Goal: Information Seeking & Learning: Learn about a topic

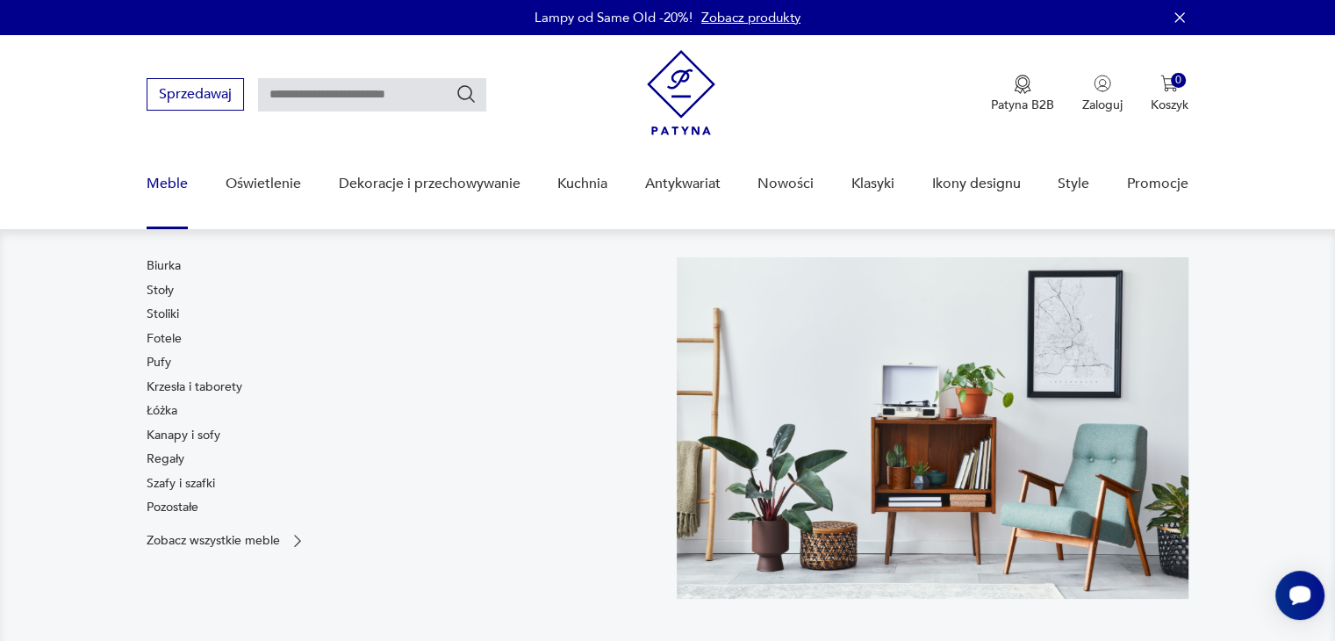
click at [157, 176] on link "Meble" at bounding box center [167, 184] width 41 height 68
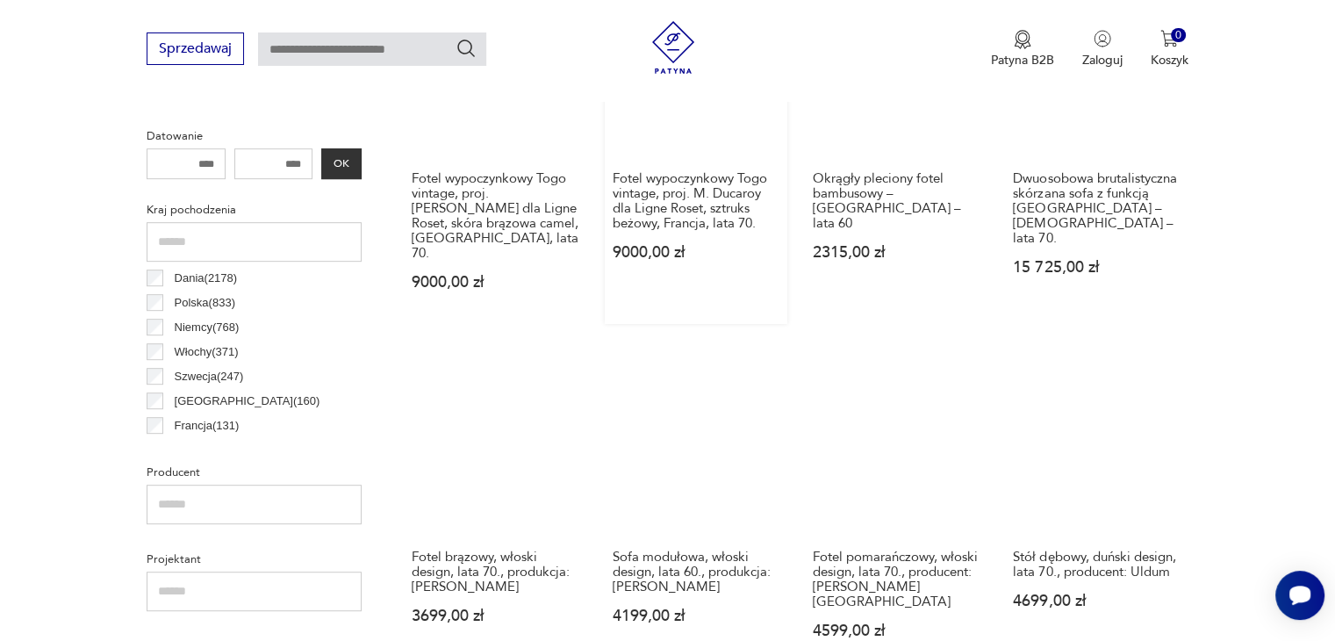
scroll to position [377, 0]
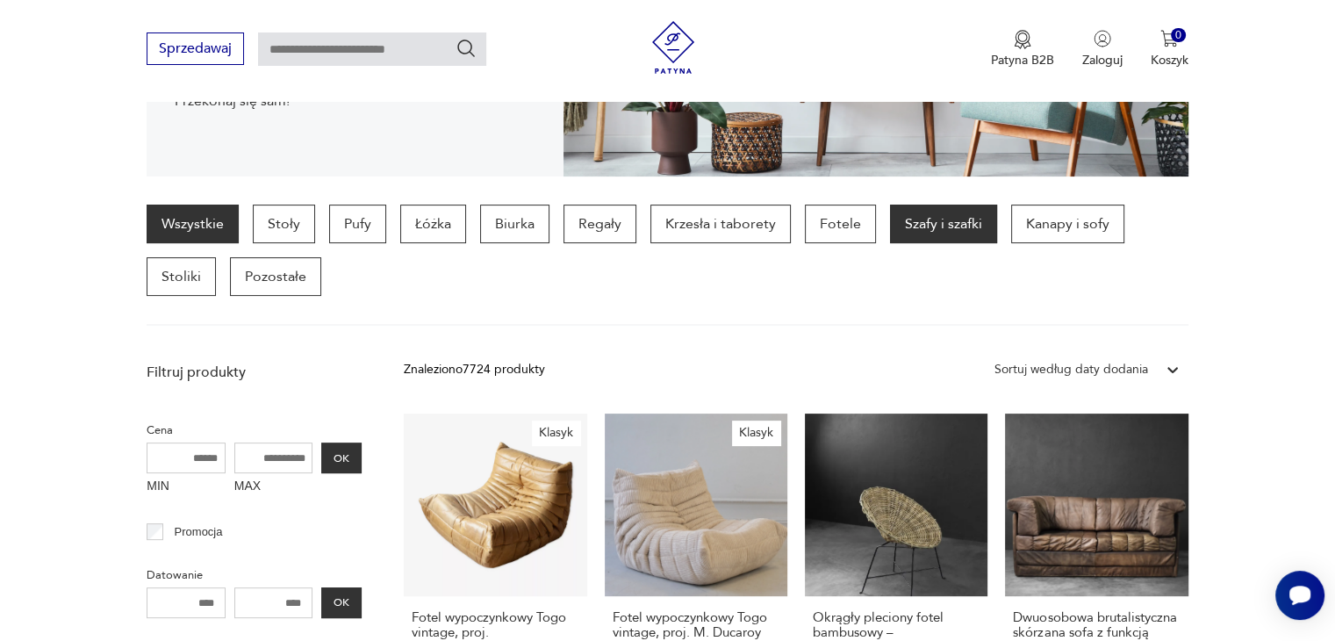
click at [953, 228] on p "Szafy i szafki" at bounding box center [943, 224] width 107 height 39
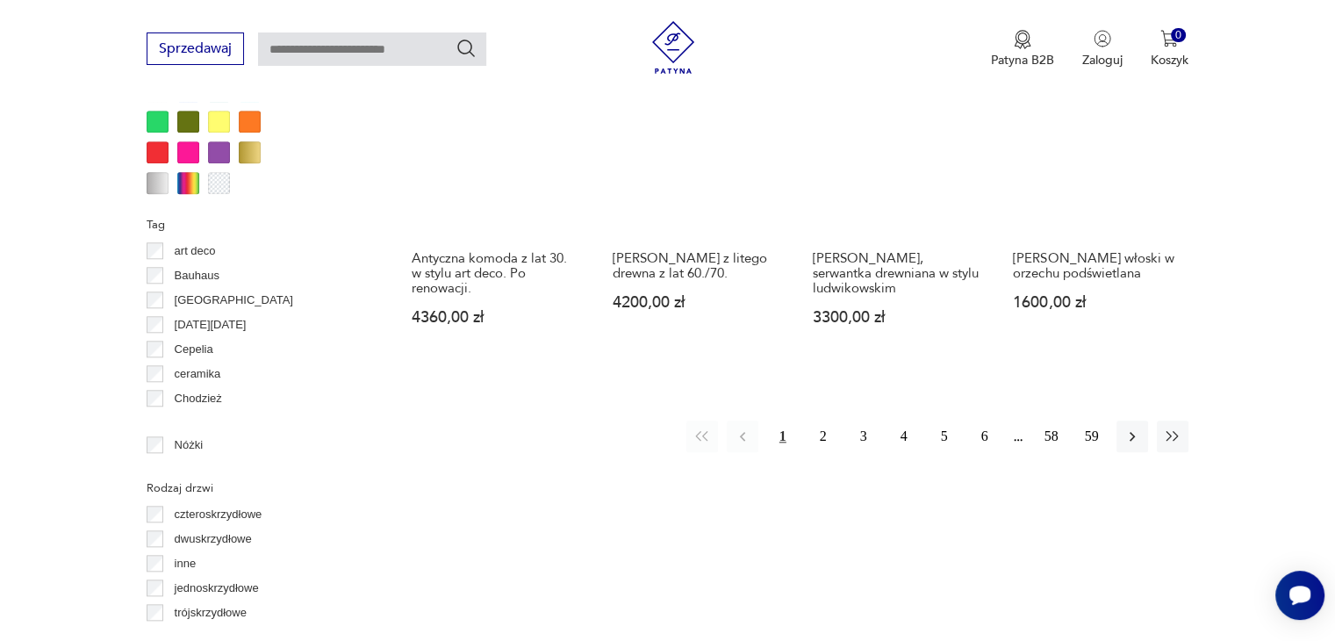
scroll to position [1870, 0]
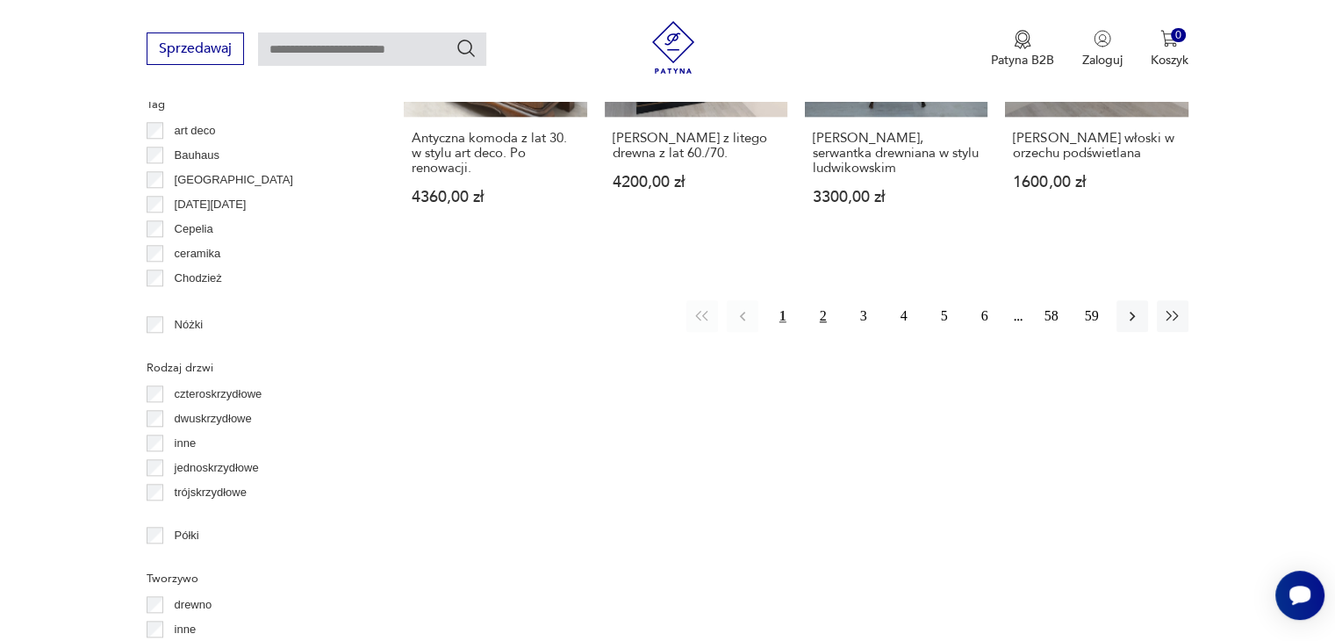
click at [823, 300] on button "2" at bounding box center [824, 316] width 32 height 32
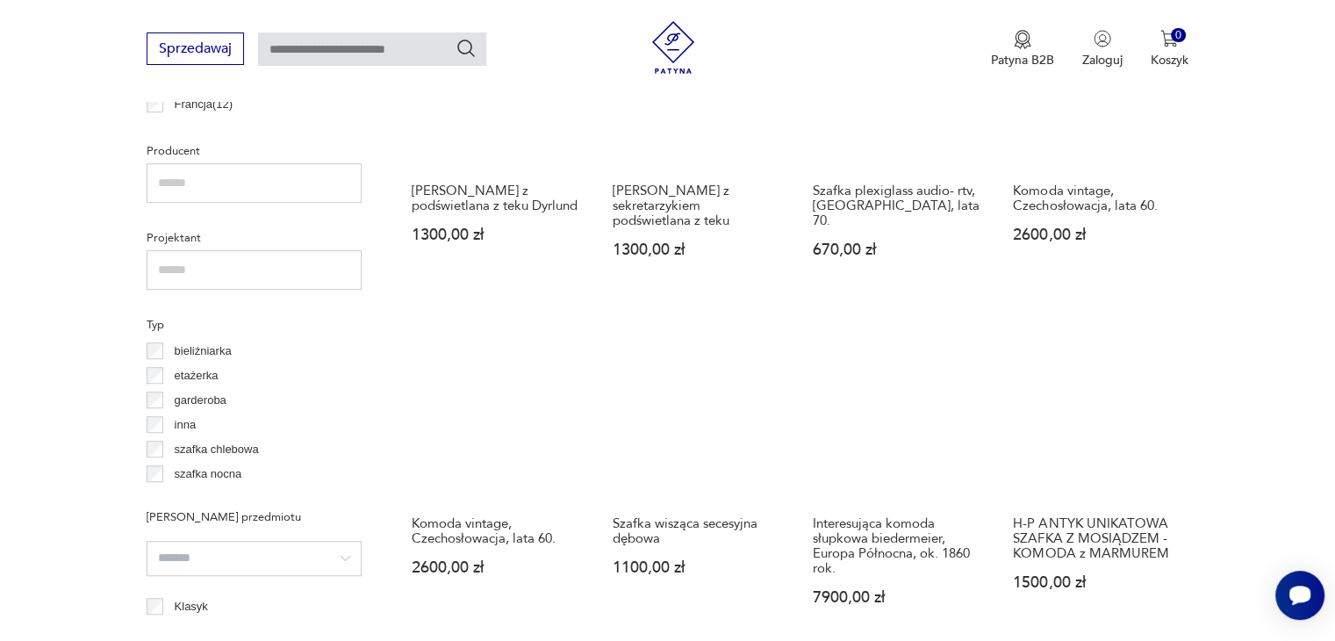
scroll to position [1168, 0]
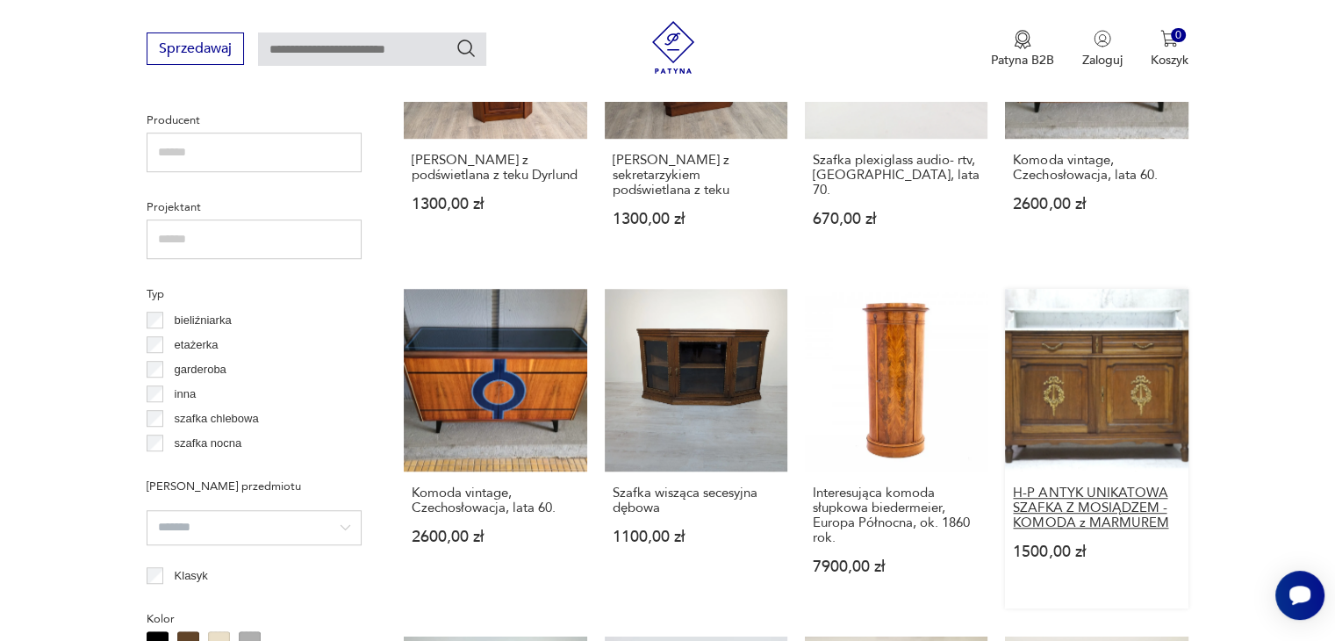
click at [1085, 493] on h3 "H-P ANTYK UNIKATOWA SZAFKA Z MOSIĄDZEM - KOMODA z MARMUREM" at bounding box center [1096, 507] width 167 height 45
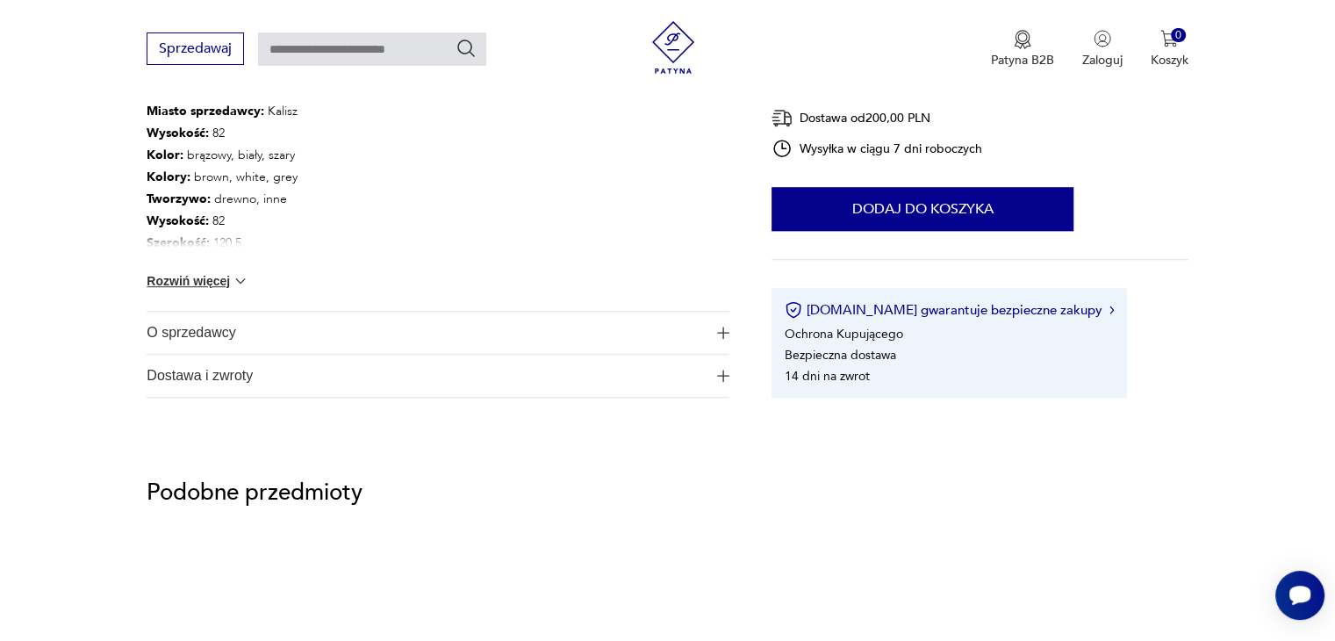
scroll to position [1054, 0]
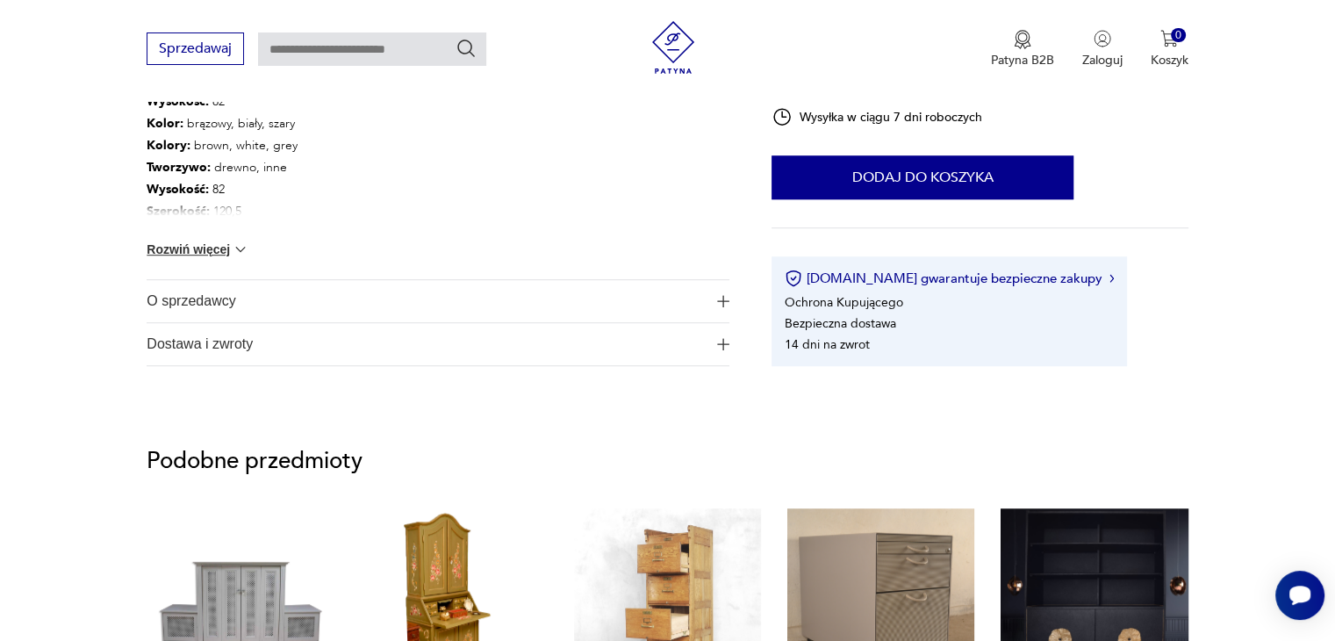
click at [234, 251] on img at bounding box center [241, 250] width 18 height 18
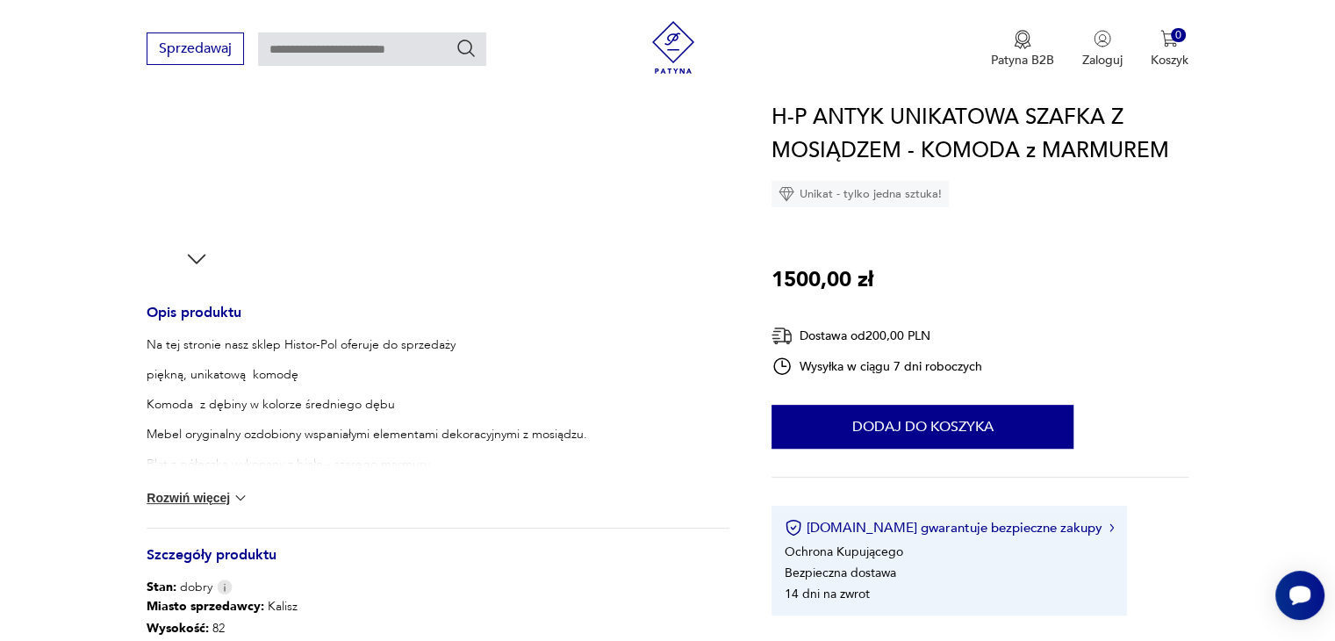
scroll to position [88, 0]
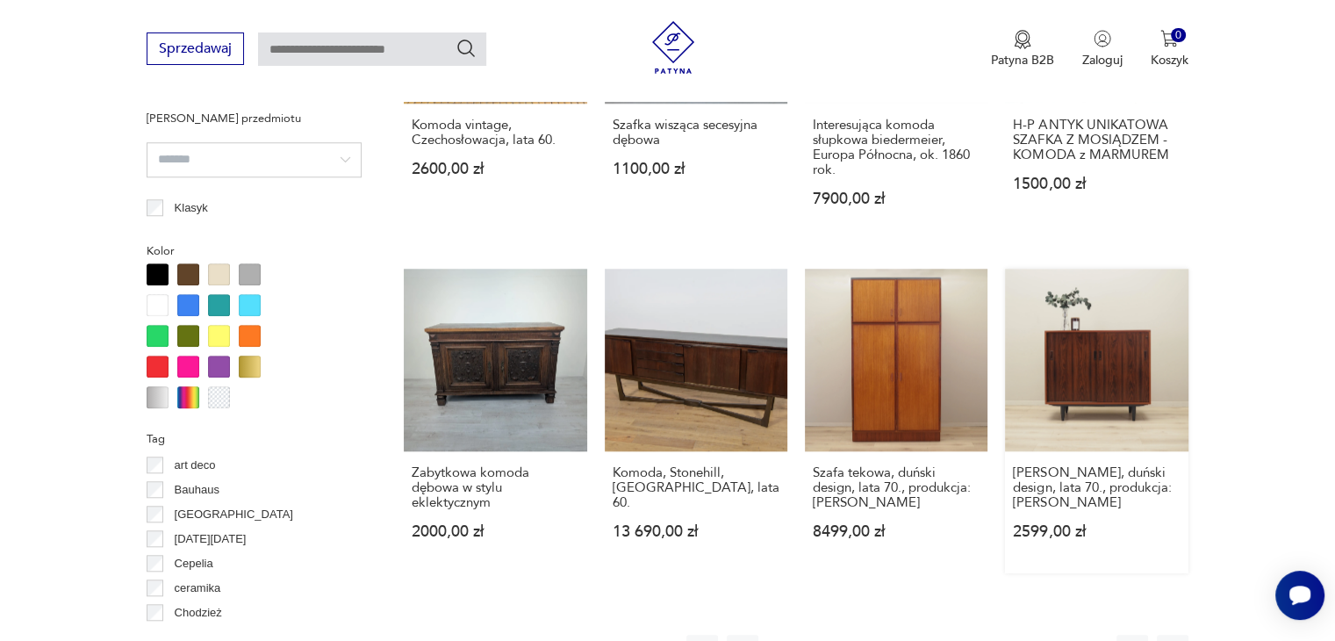
scroll to position [1769, 0]
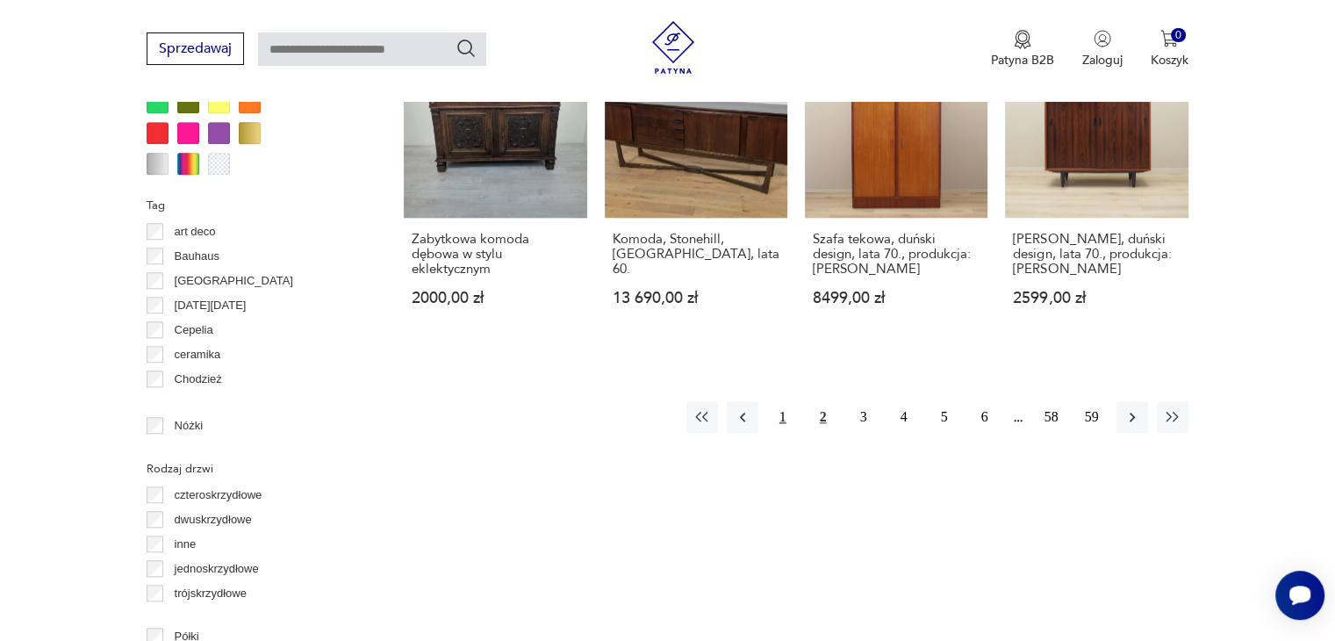
click at [777, 412] on button "1" at bounding box center [783, 417] width 32 height 32
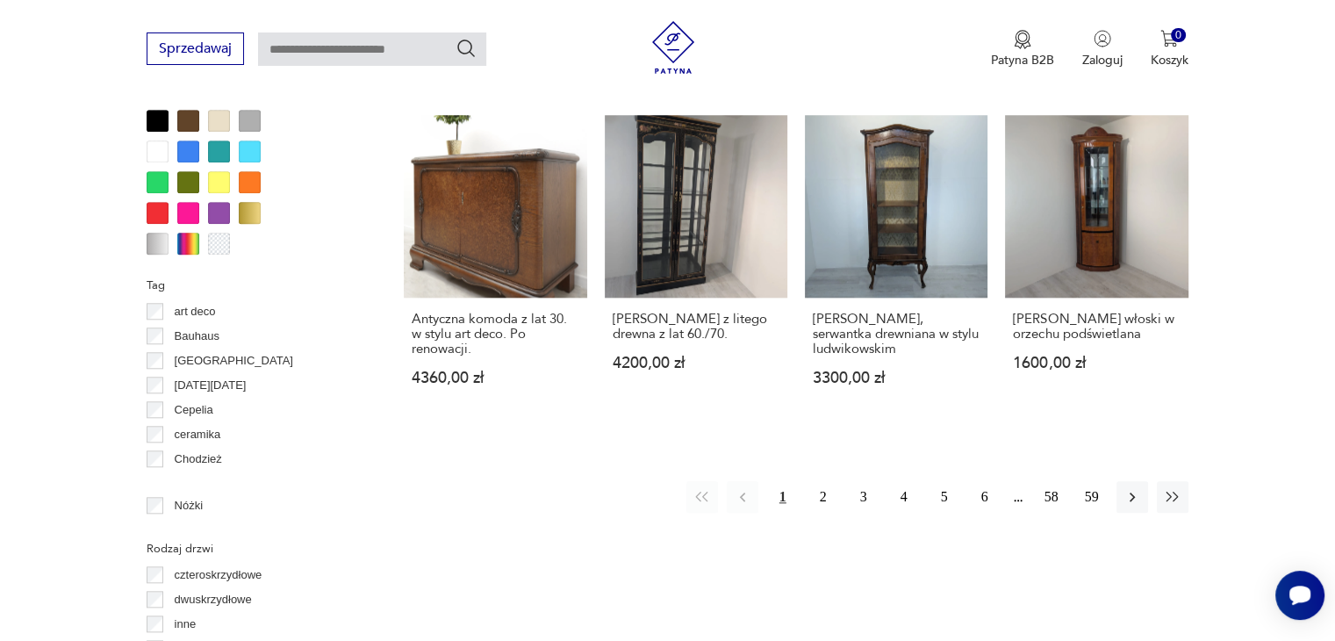
scroll to position [1694, 0]
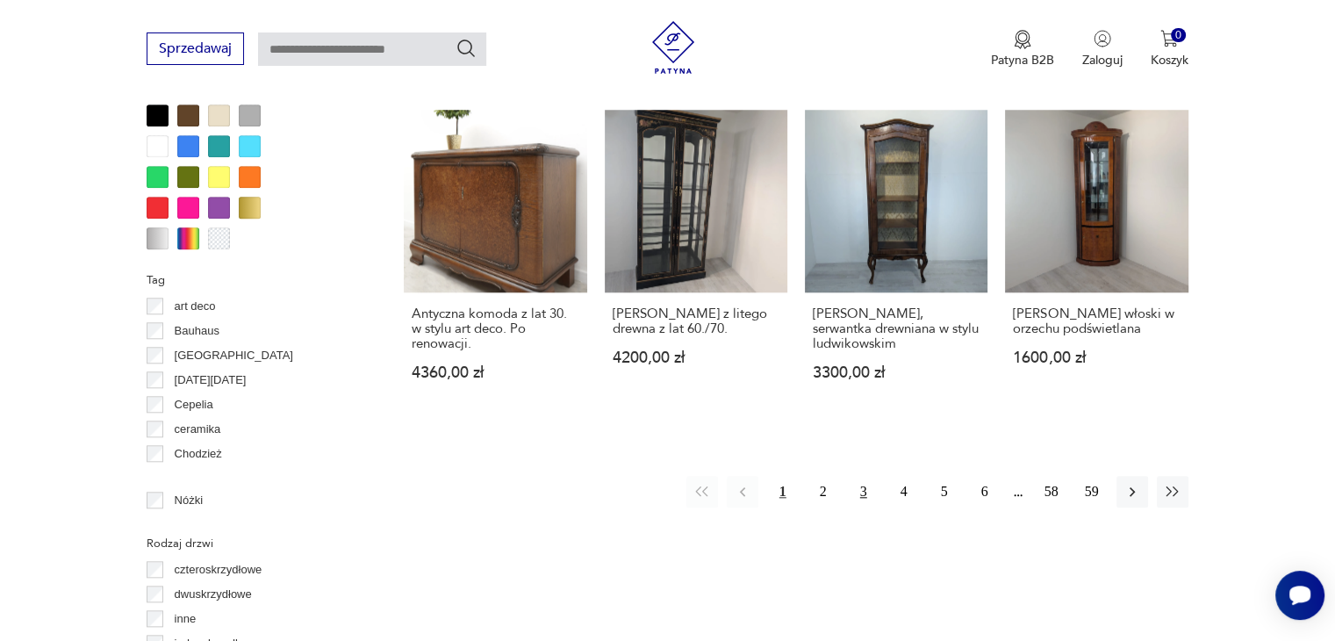
click at [860, 478] on button "3" at bounding box center [864, 492] width 32 height 32
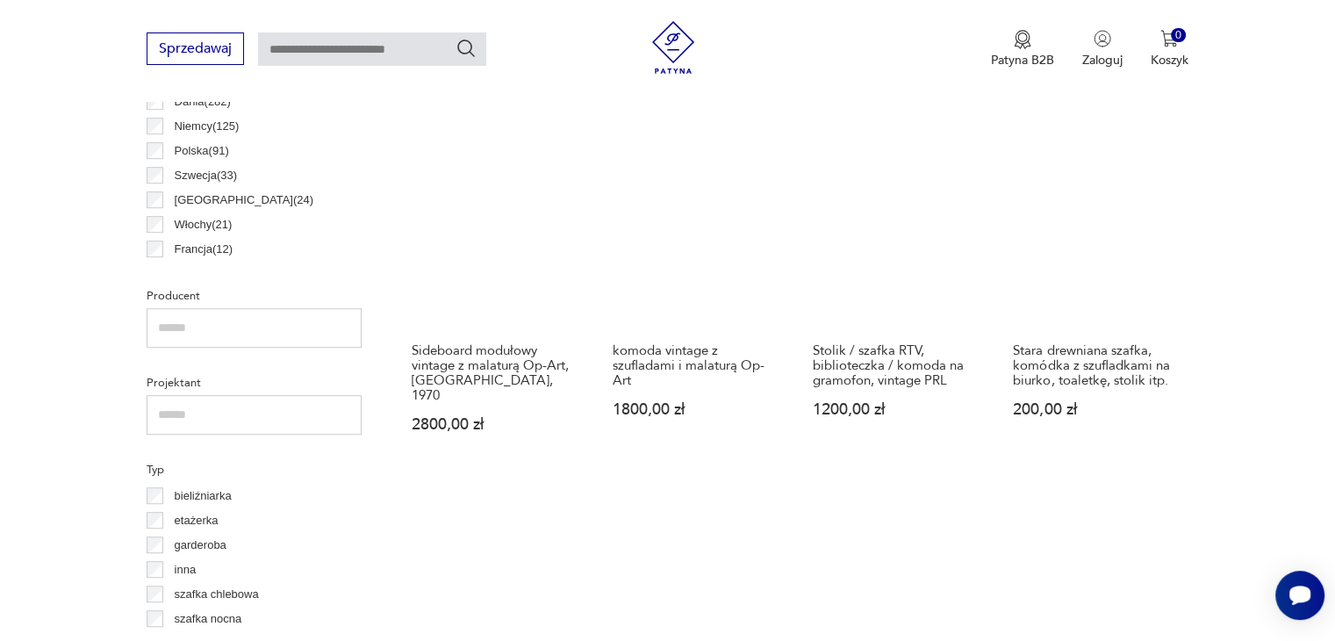
scroll to position [1343, 0]
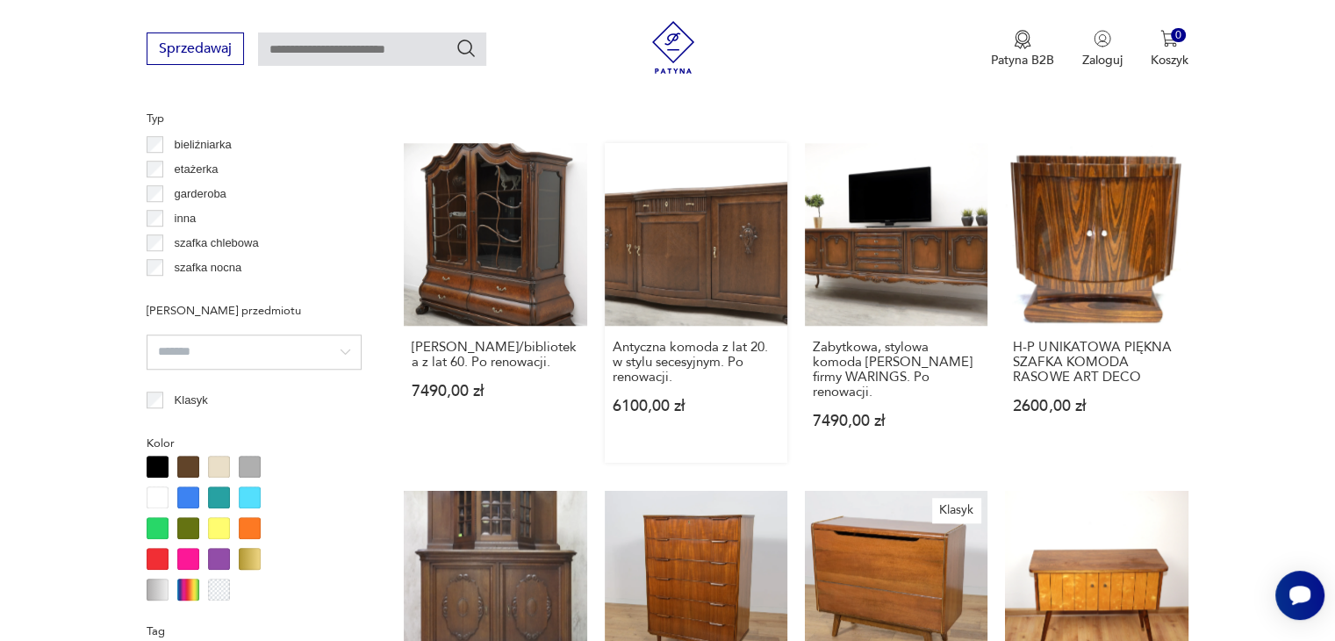
click at [680, 241] on link "Antyczna komoda z lat 20. w stylu secesyjnym. Po renowacji. 6100,00 zł" at bounding box center [696, 303] width 183 height 320
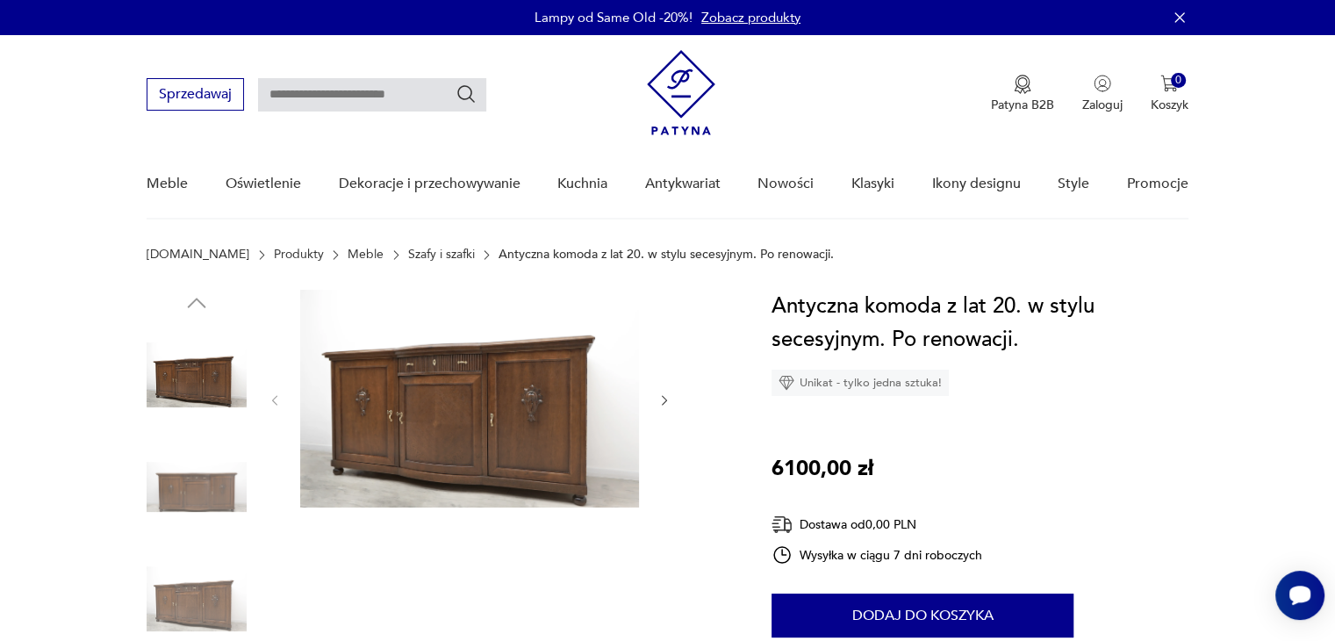
click at [428, 415] on img at bounding box center [469, 399] width 339 height 218
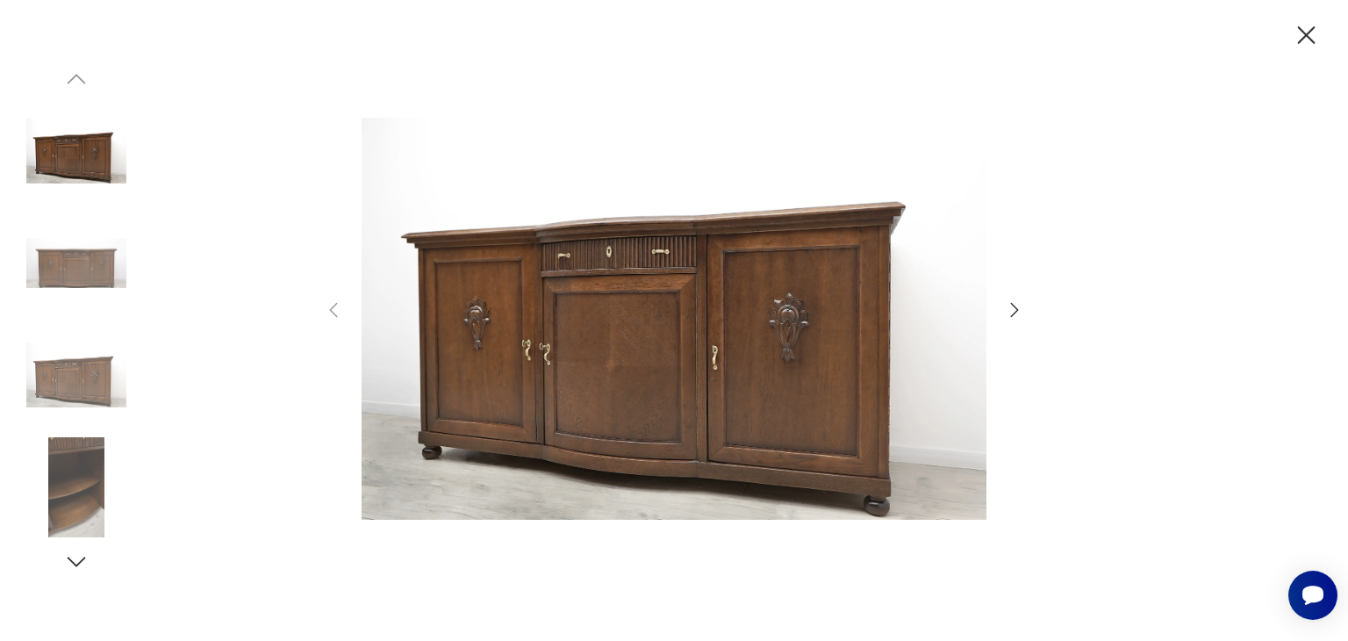
click at [702, 349] on img at bounding box center [674, 318] width 625 height 513
click at [705, 381] on img at bounding box center [674, 318] width 625 height 513
click at [1008, 306] on icon "button" at bounding box center [1014, 309] width 21 height 21
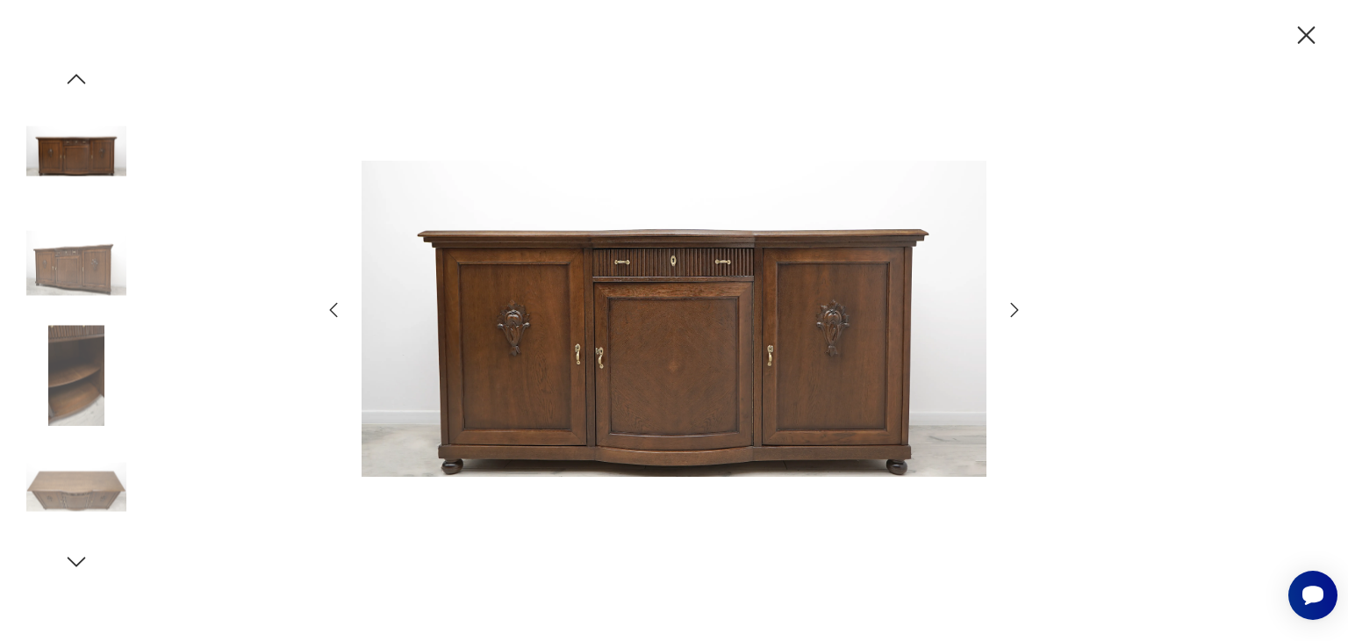
click at [1008, 306] on icon "button" at bounding box center [1014, 309] width 21 height 21
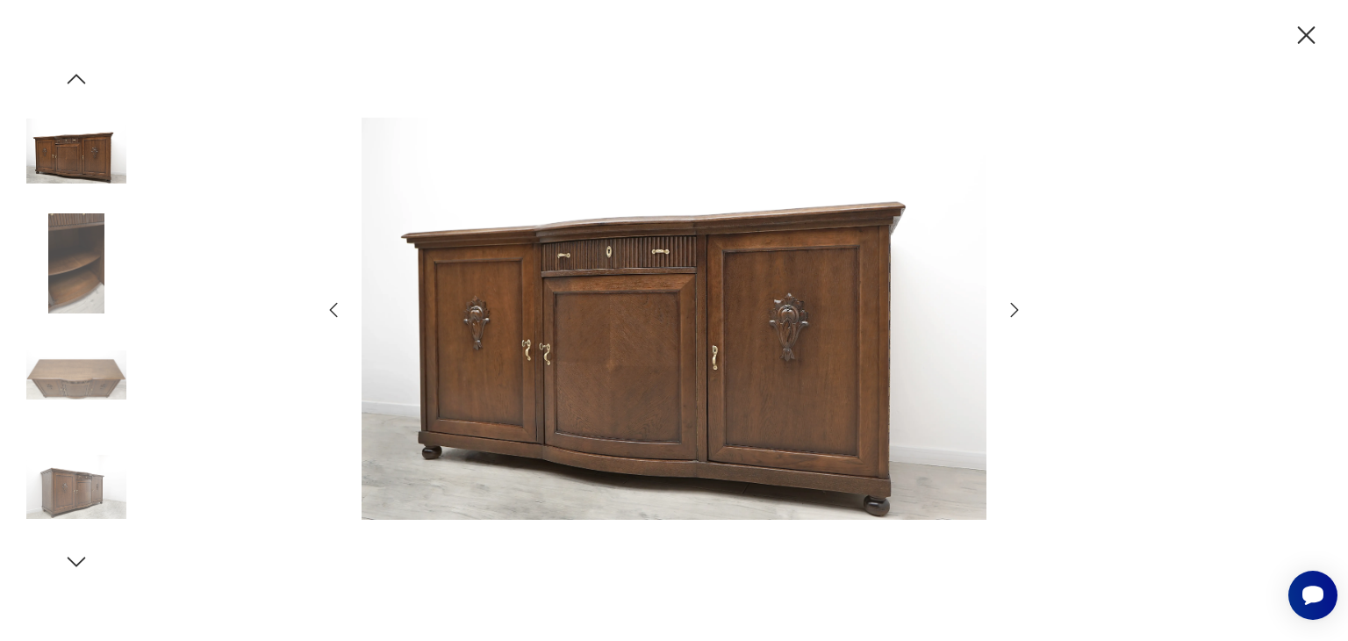
click at [1008, 306] on icon "button" at bounding box center [1014, 309] width 21 height 21
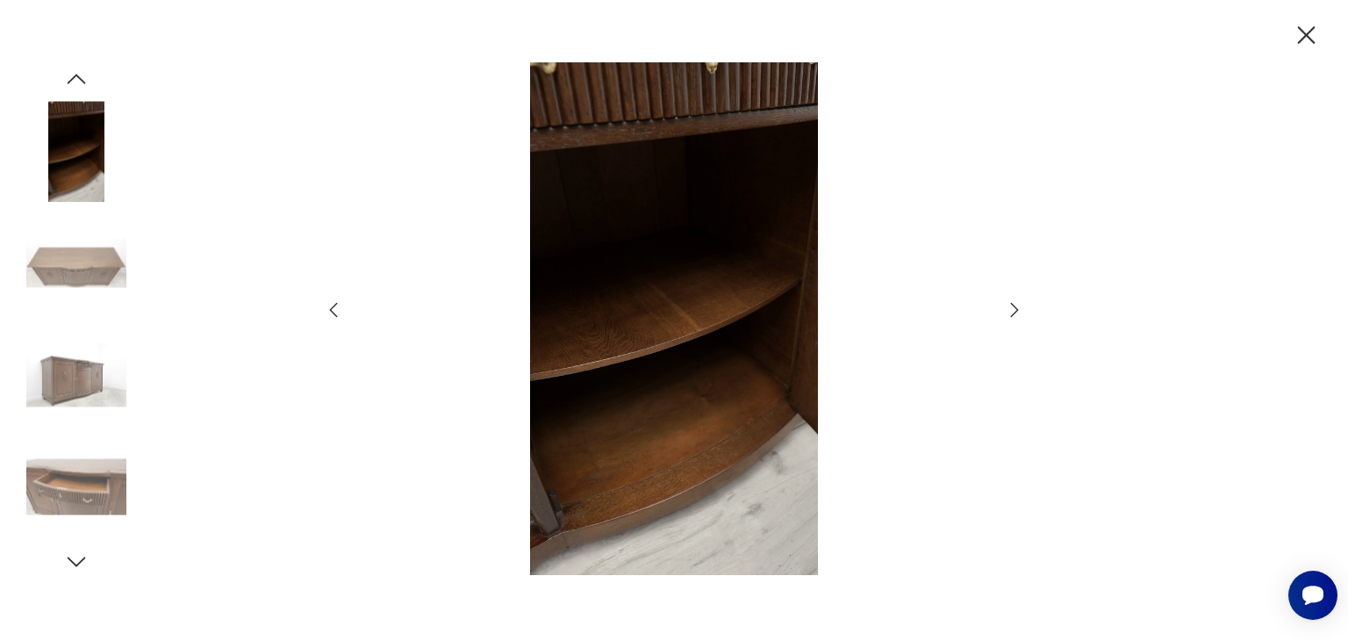
click at [1008, 306] on icon "button" at bounding box center [1014, 309] width 21 height 21
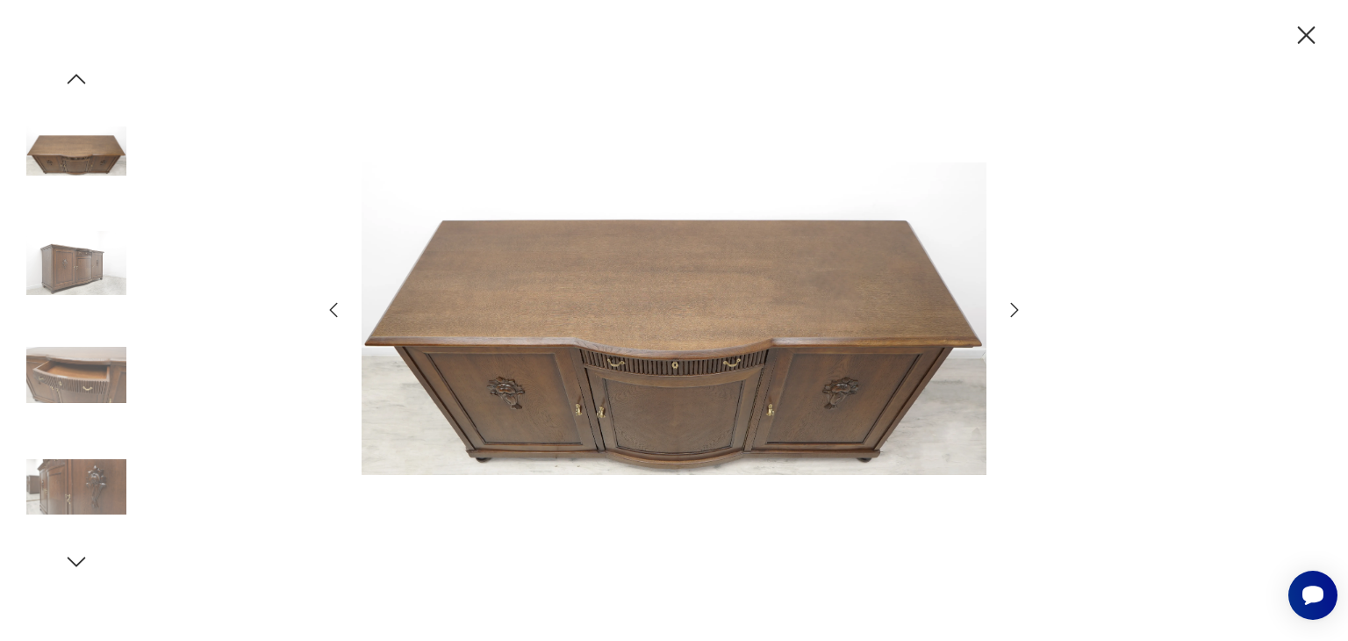
click at [1008, 306] on icon "button" at bounding box center [1014, 309] width 21 height 21
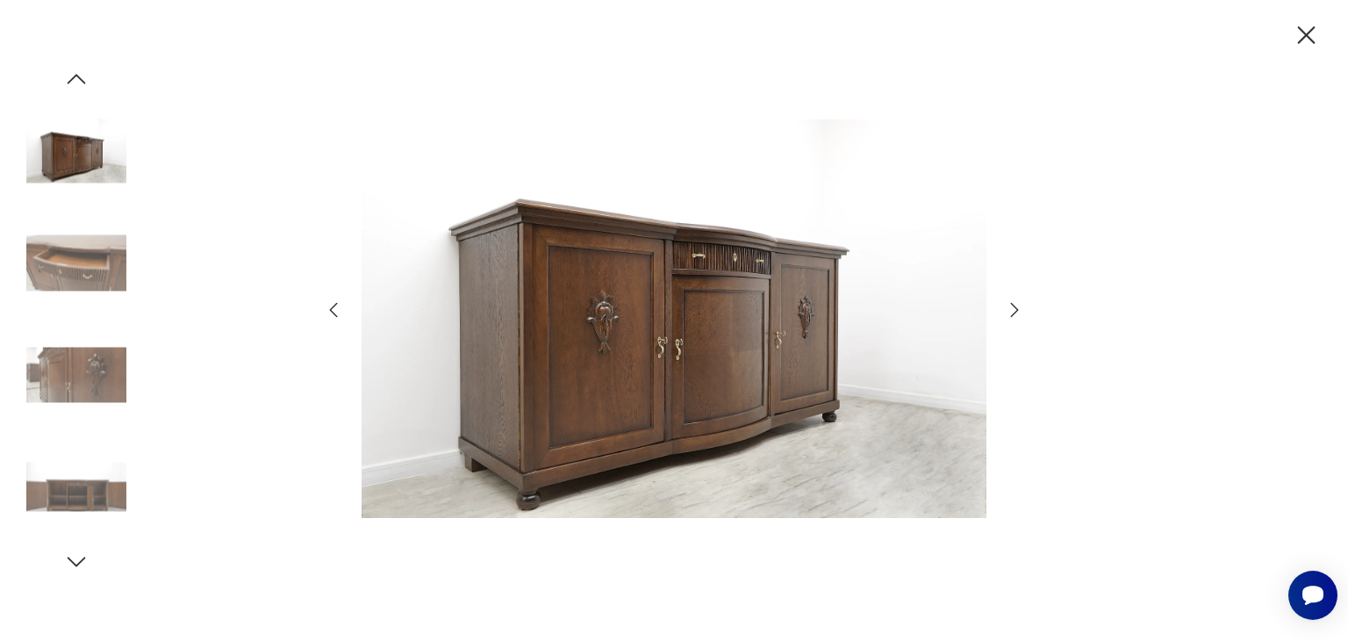
click at [1008, 306] on icon "button" at bounding box center [1014, 309] width 21 height 21
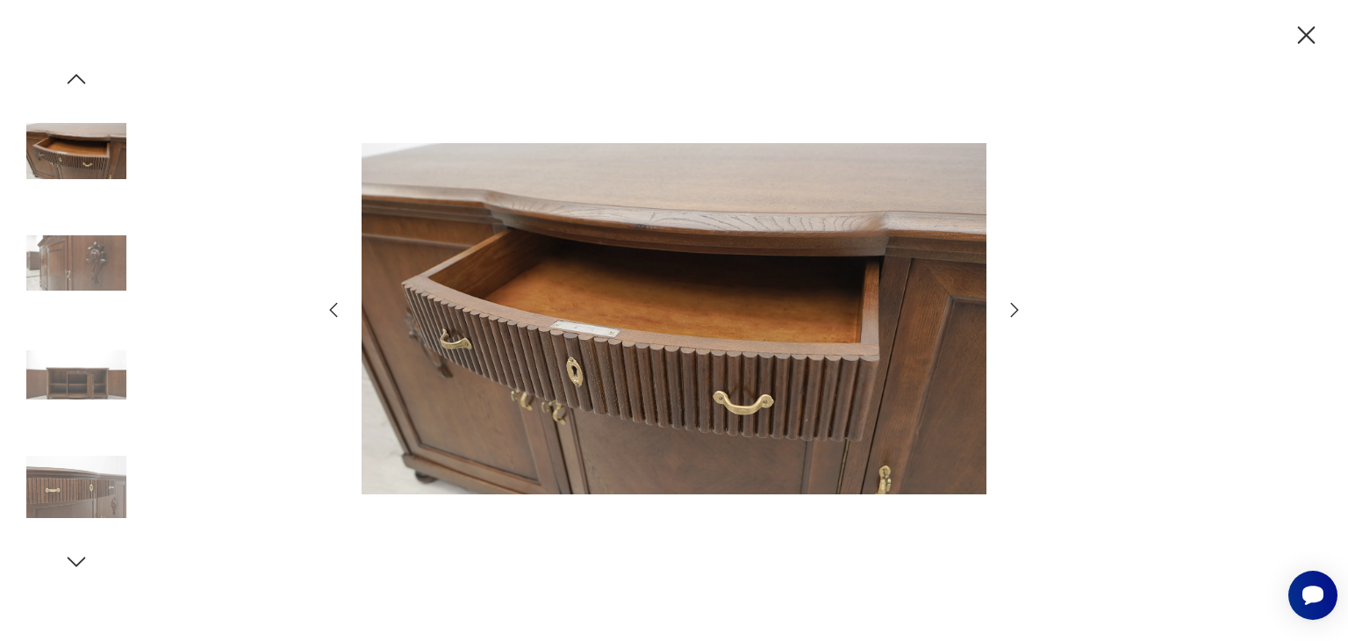
click at [1008, 306] on icon "button" at bounding box center [1014, 309] width 21 height 21
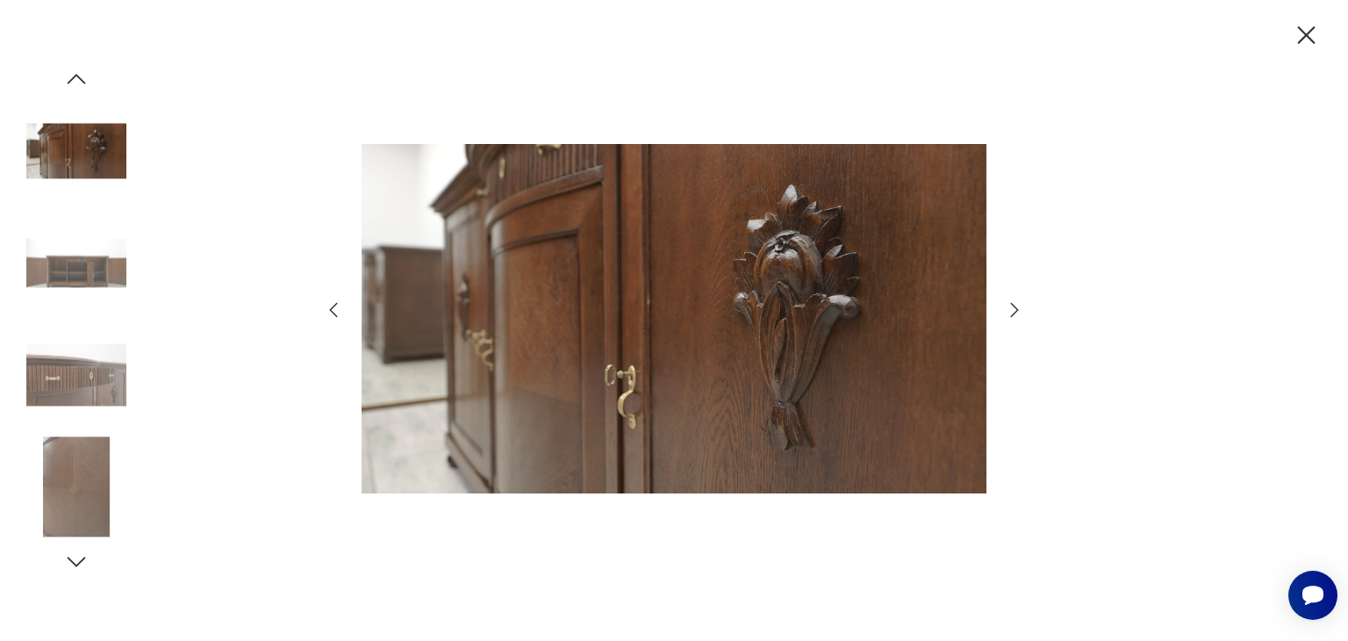
click at [1008, 306] on icon "button" at bounding box center [1014, 309] width 21 height 21
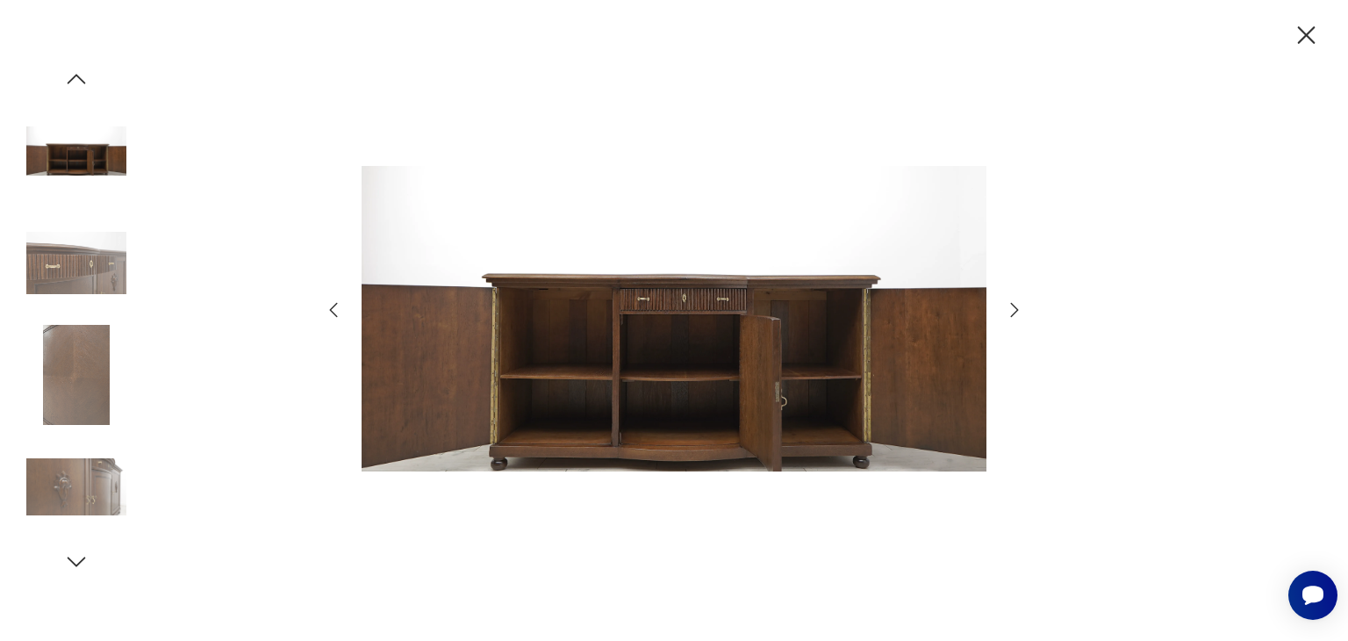
click at [1008, 306] on icon "button" at bounding box center [1014, 309] width 21 height 21
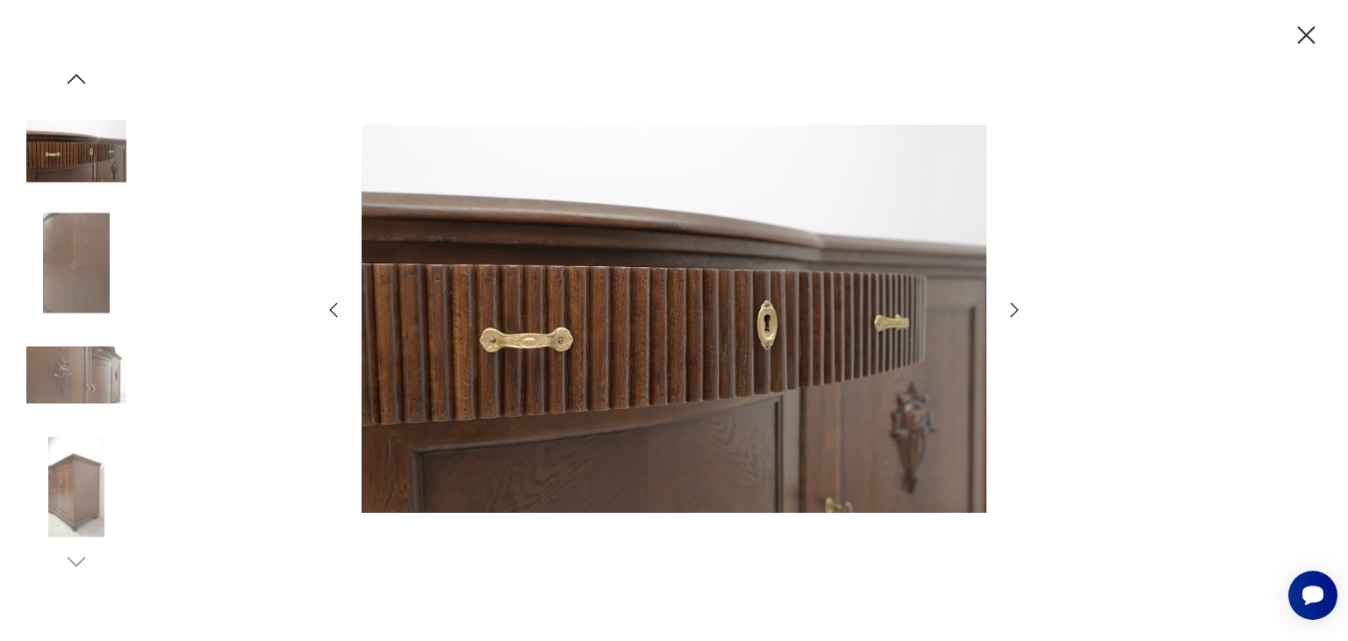
click at [1306, 28] on icon "button" at bounding box center [1306, 35] width 31 height 31
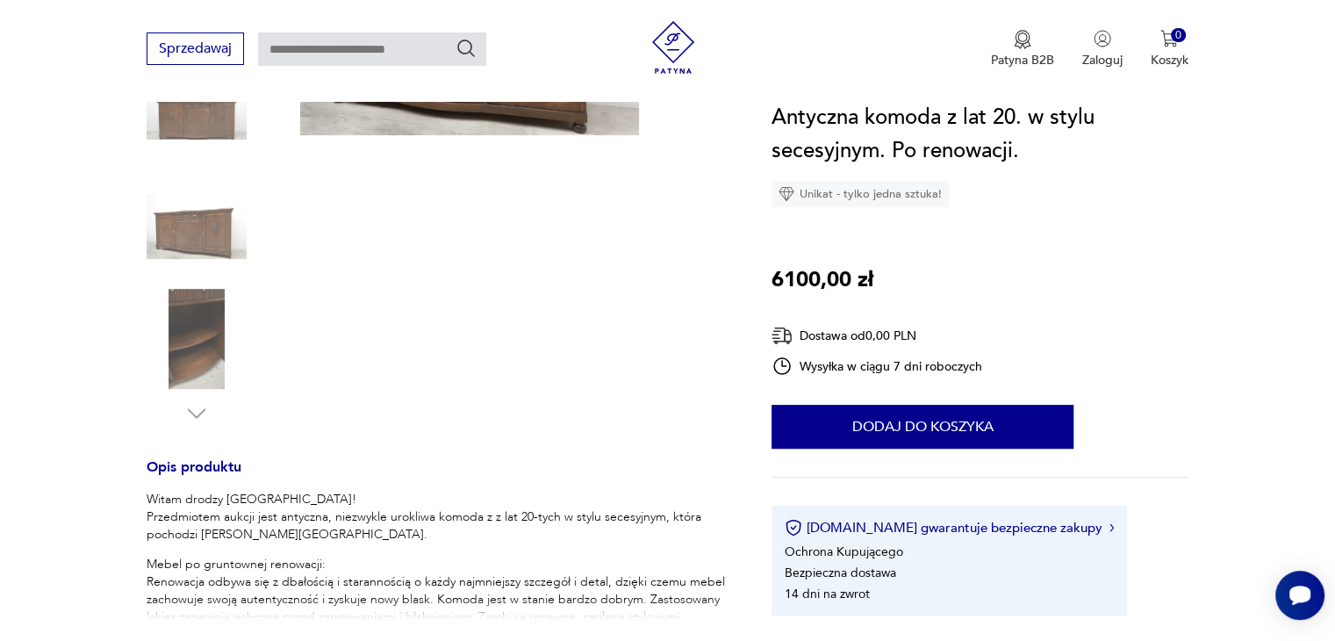
scroll to position [527, 0]
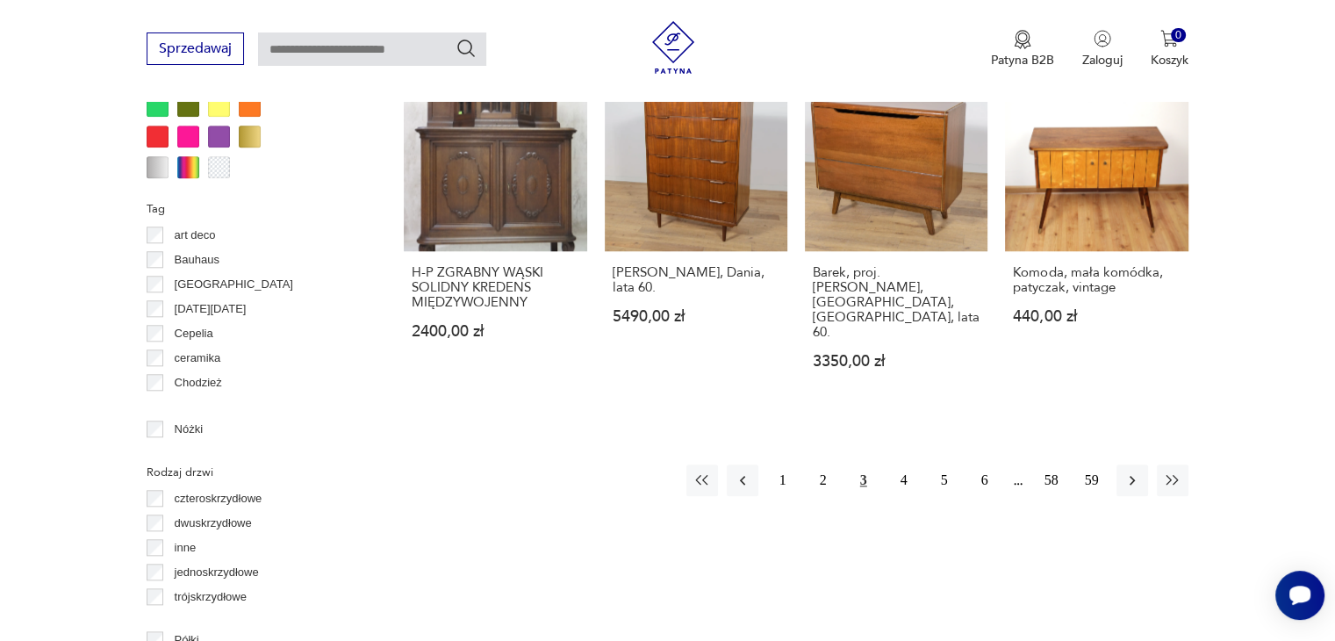
scroll to position [1768, 0]
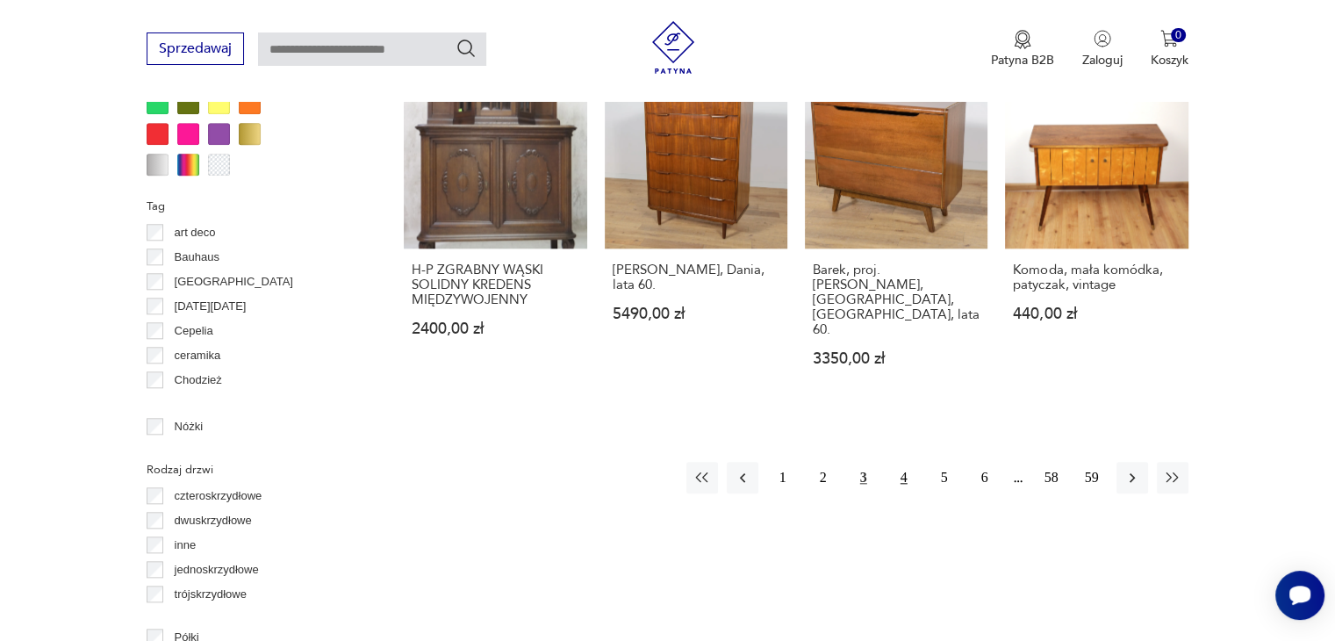
click at [909, 462] on button "4" at bounding box center [904, 478] width 32 height 32
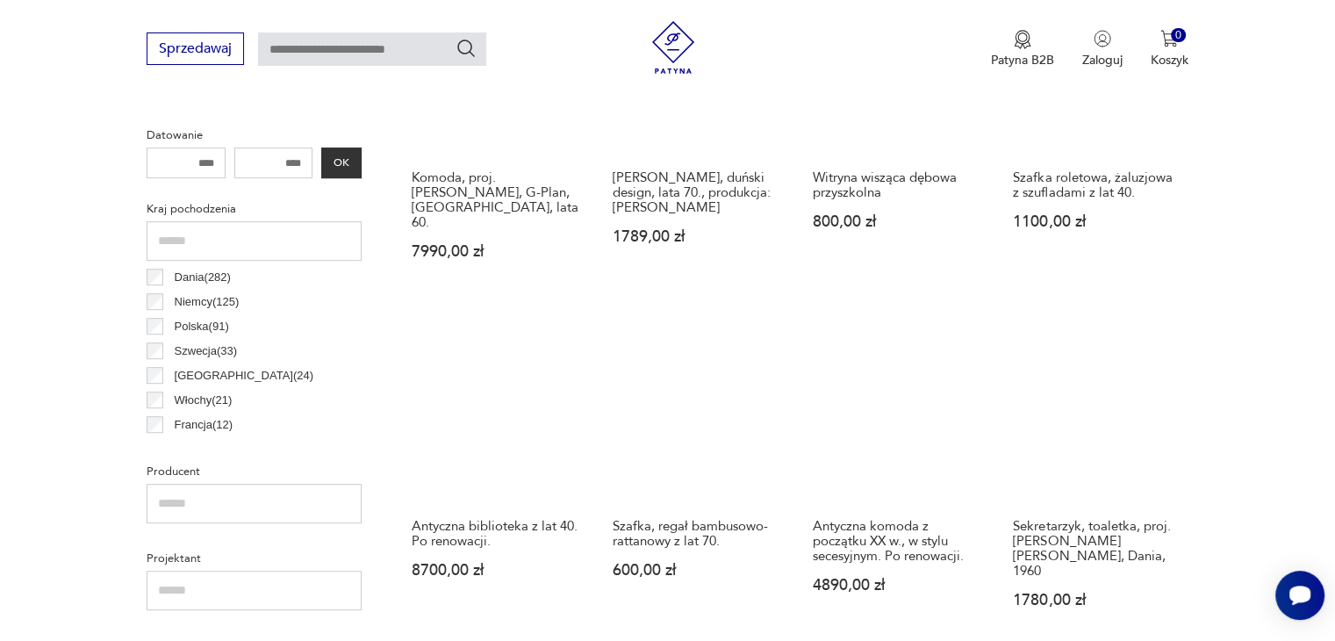
scroll to position [904, 0]
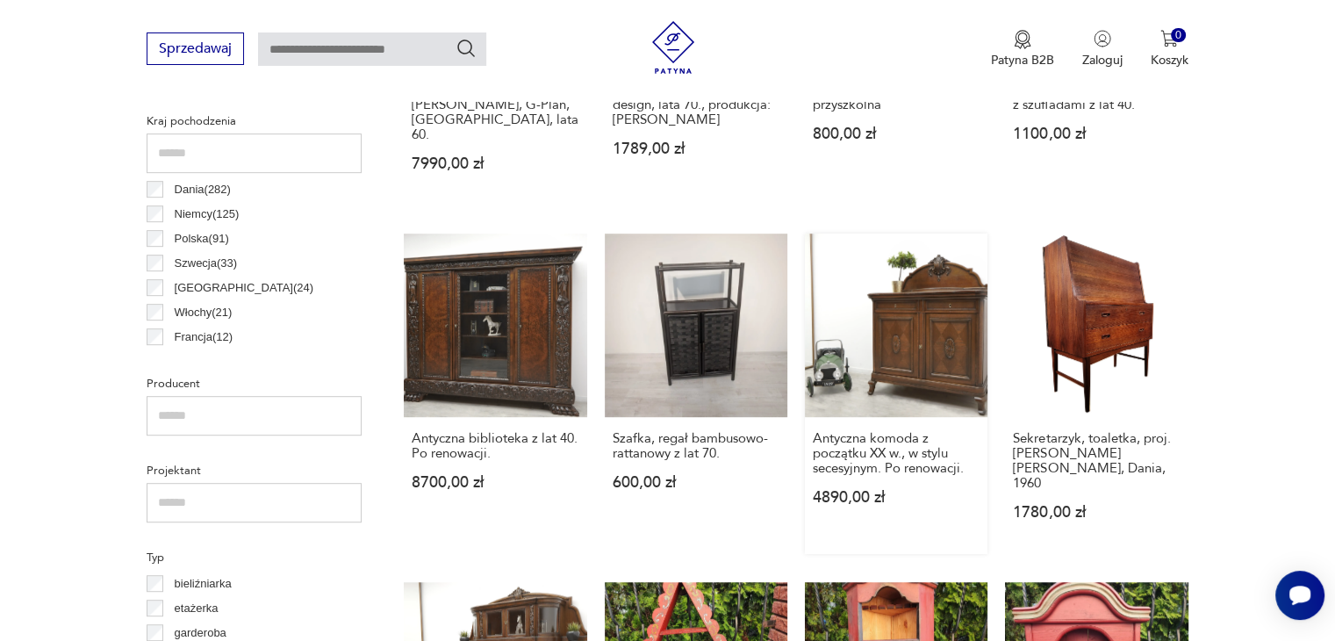
click at [891, 298] on link "Antyczna komoda z początku XX w., w stylu secesyjnym. Po renowacji. 4890,00 zł" at bounding box center [896, 394] width 183 height 320
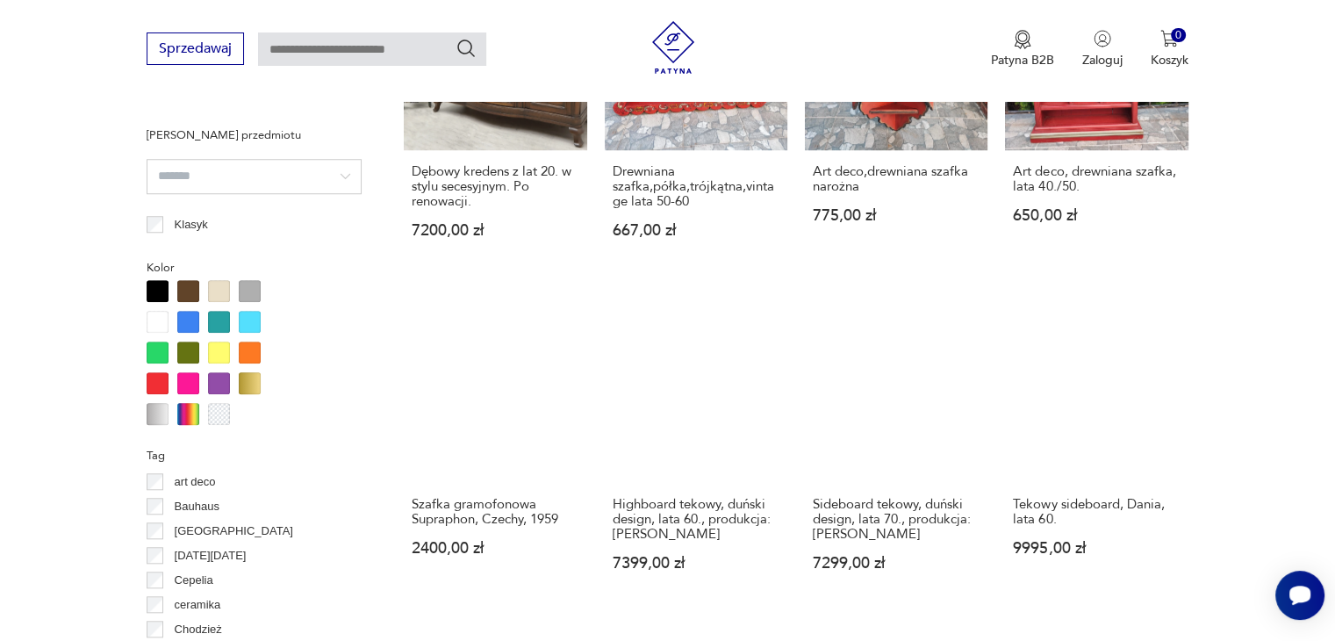
scroll to position [1958, 0]
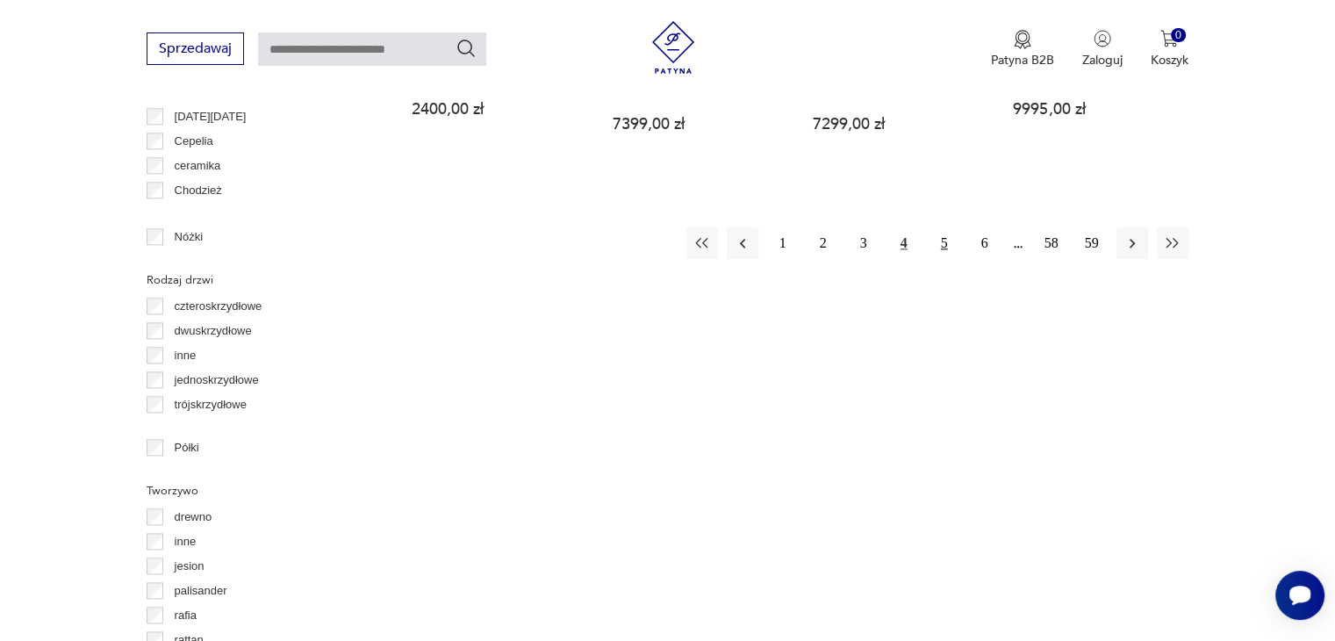
click at [944, 227] on button "5" at bounding box center [945, 243] width 32 height 32
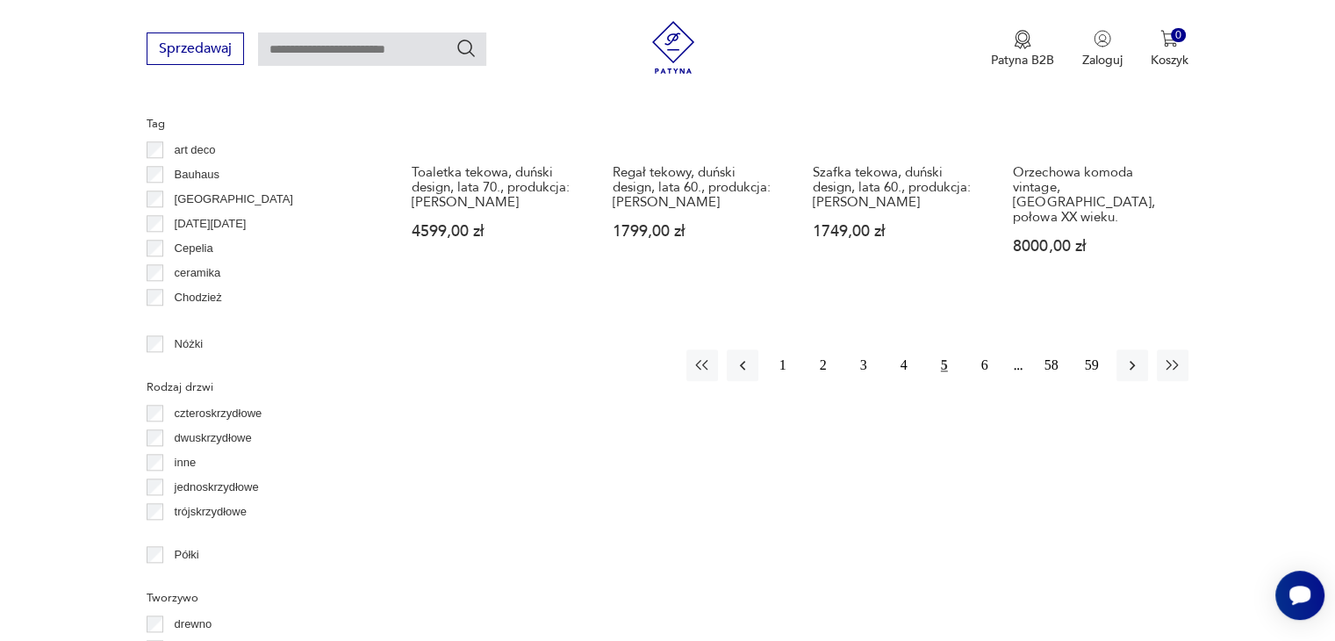
scroll to position [1870, 0]
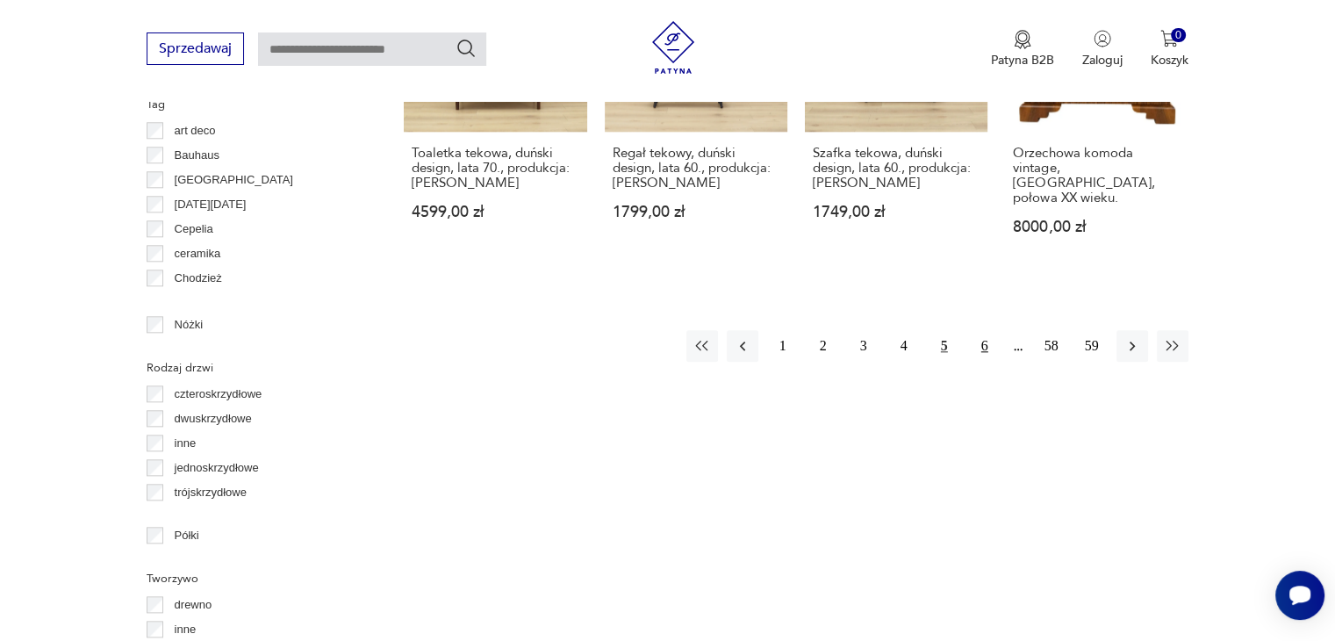
click at [988, 334] on button "6" at bounding box center [985, 346] width 32 height 32
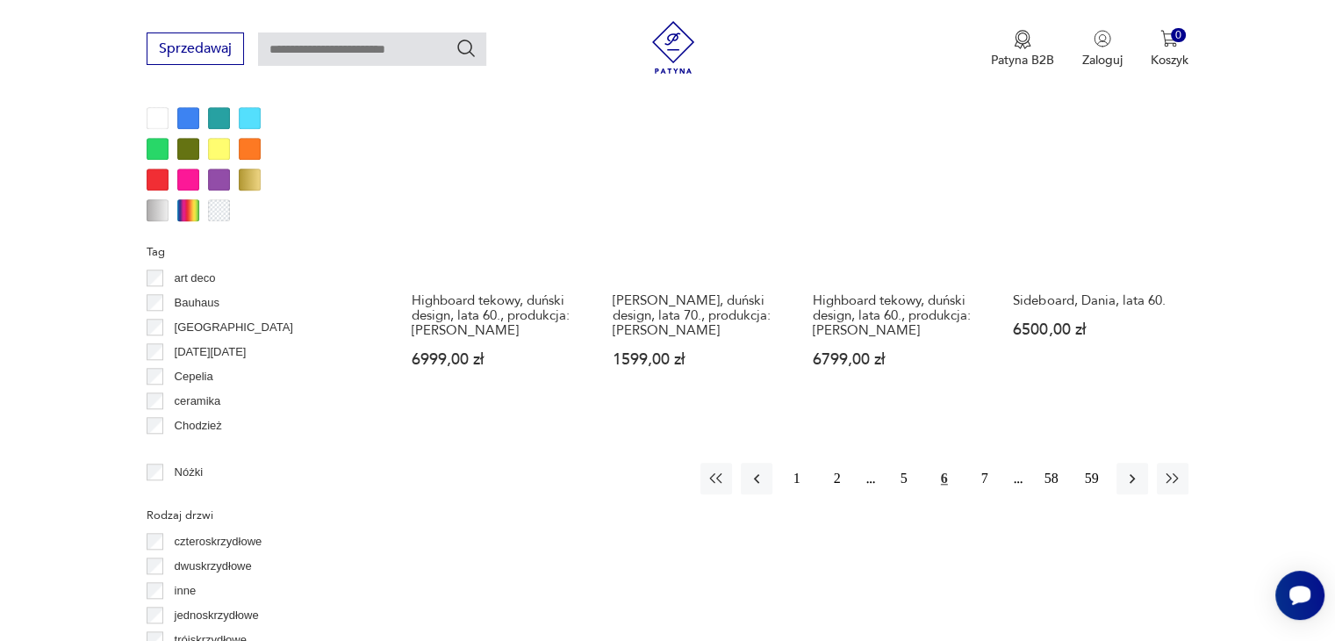
scroll to position [1958, 0]
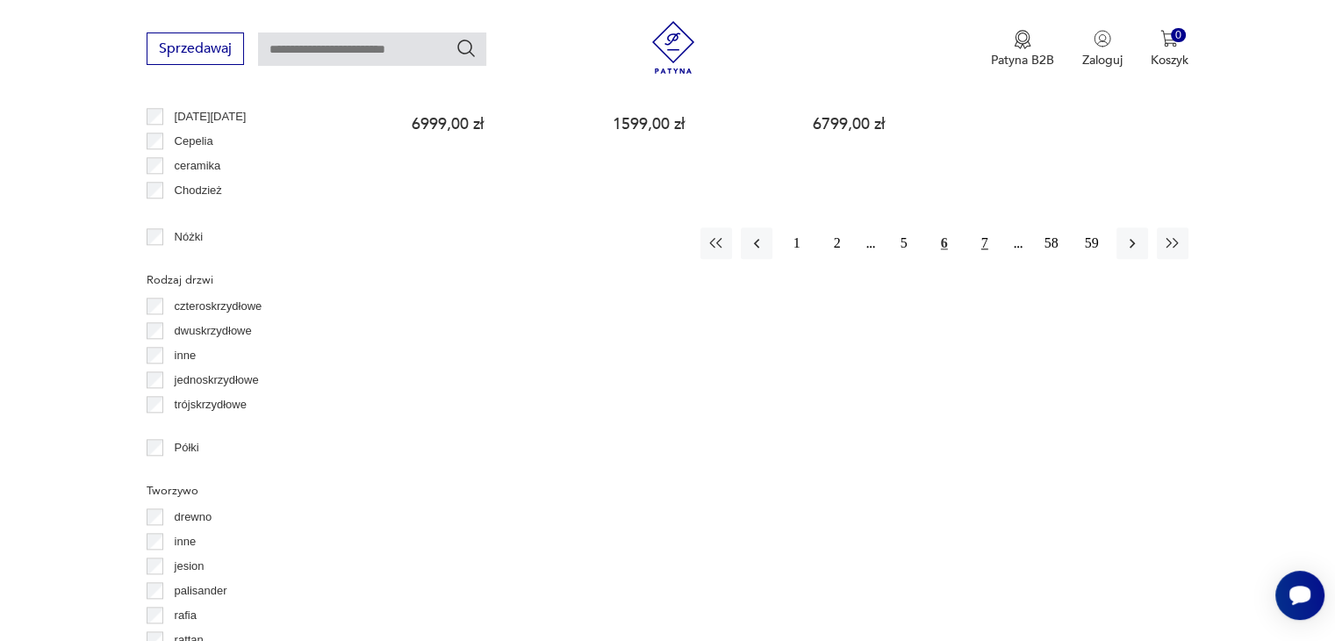
click at [983, 227] on button "7" at bounding box center [985, 243] width 32 height 32
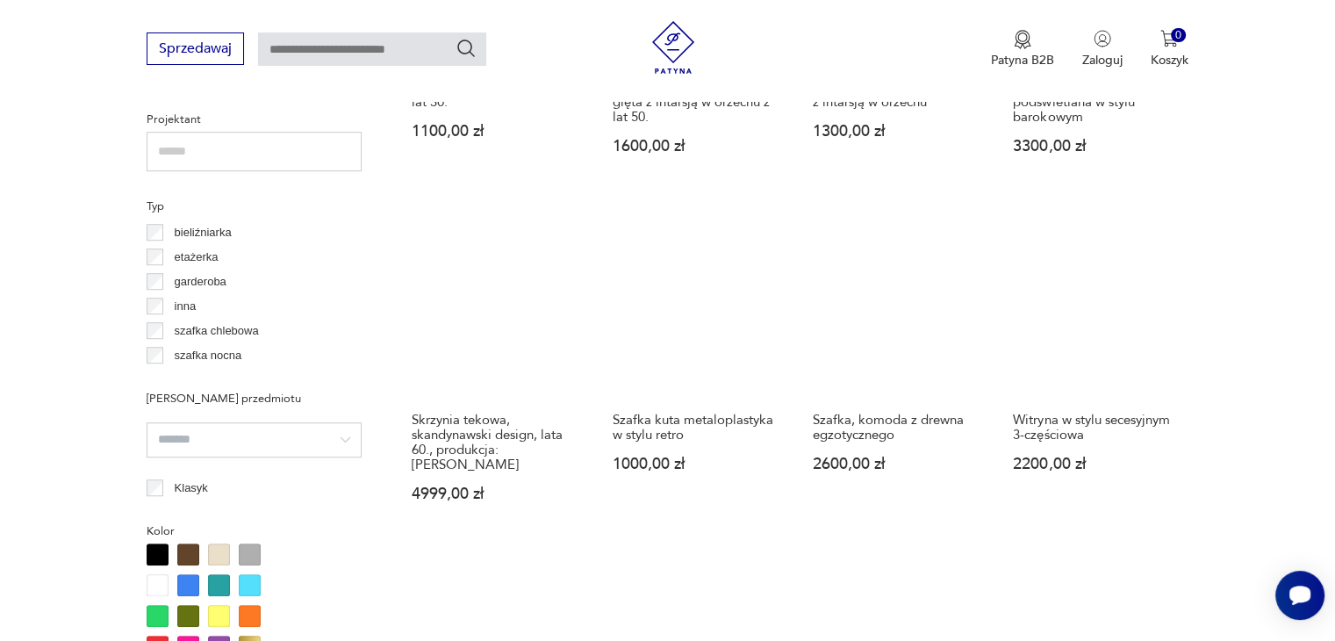
scroll to position [1607, 0]
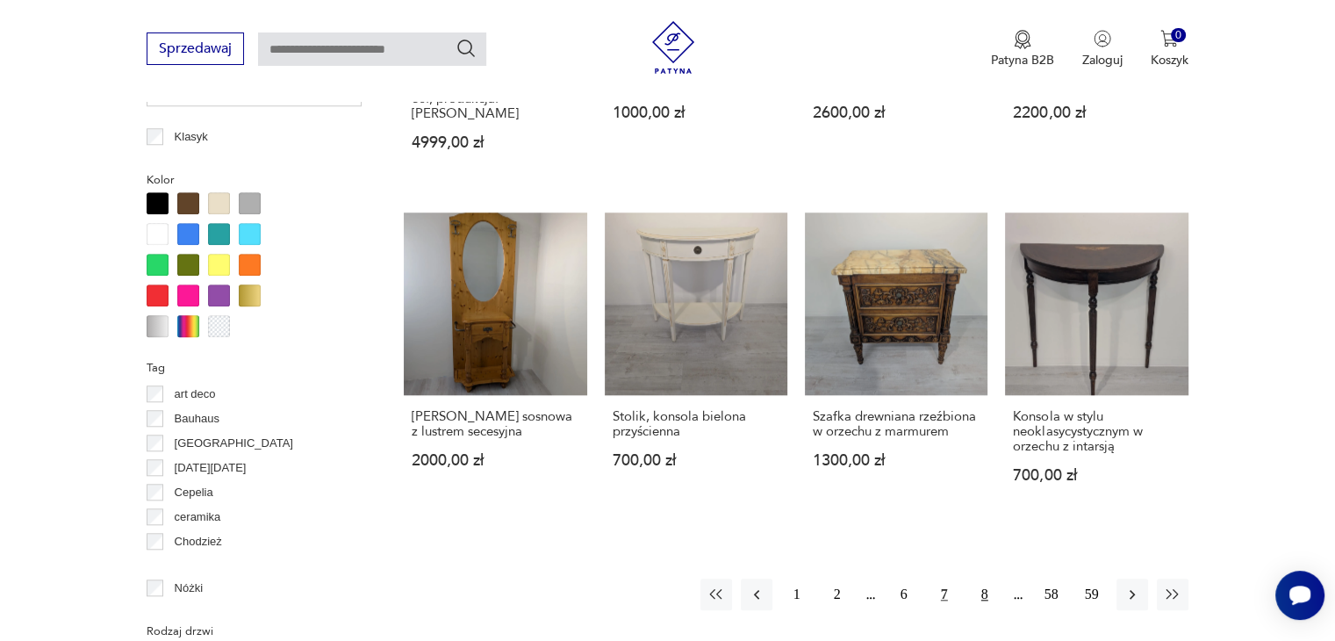
click at [983, 579] on button "8" at bounding box center [985, 595] width 32 height 32
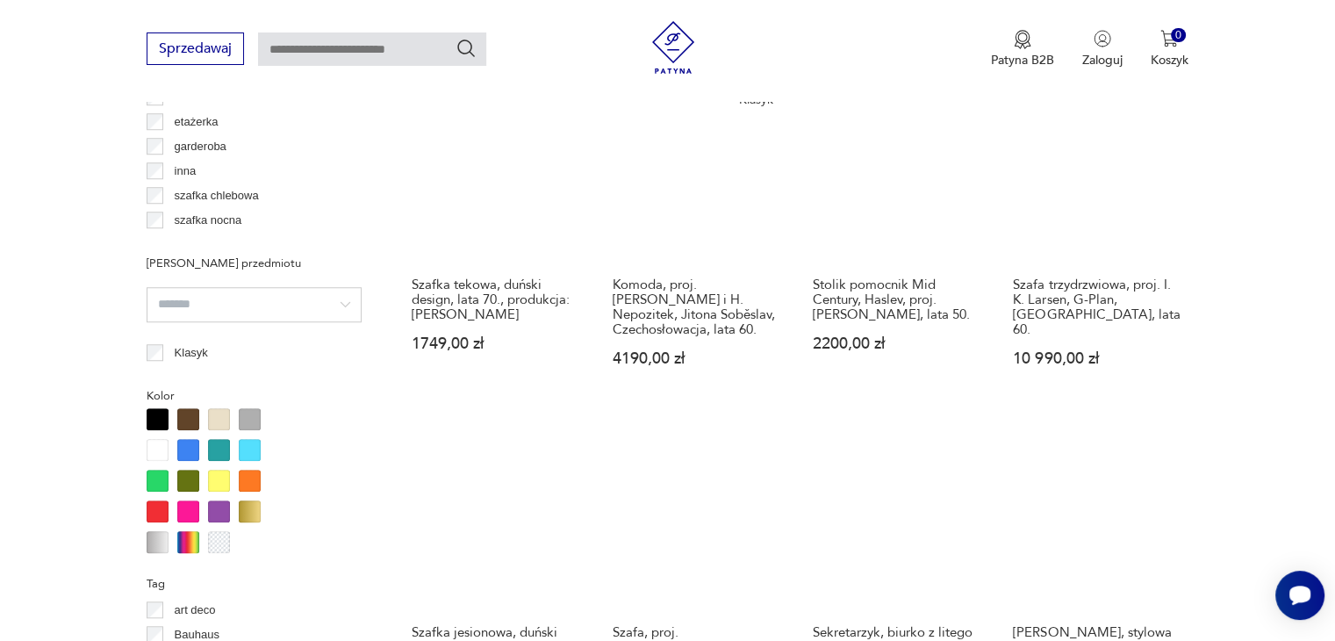
scroll to position [1607, 0]
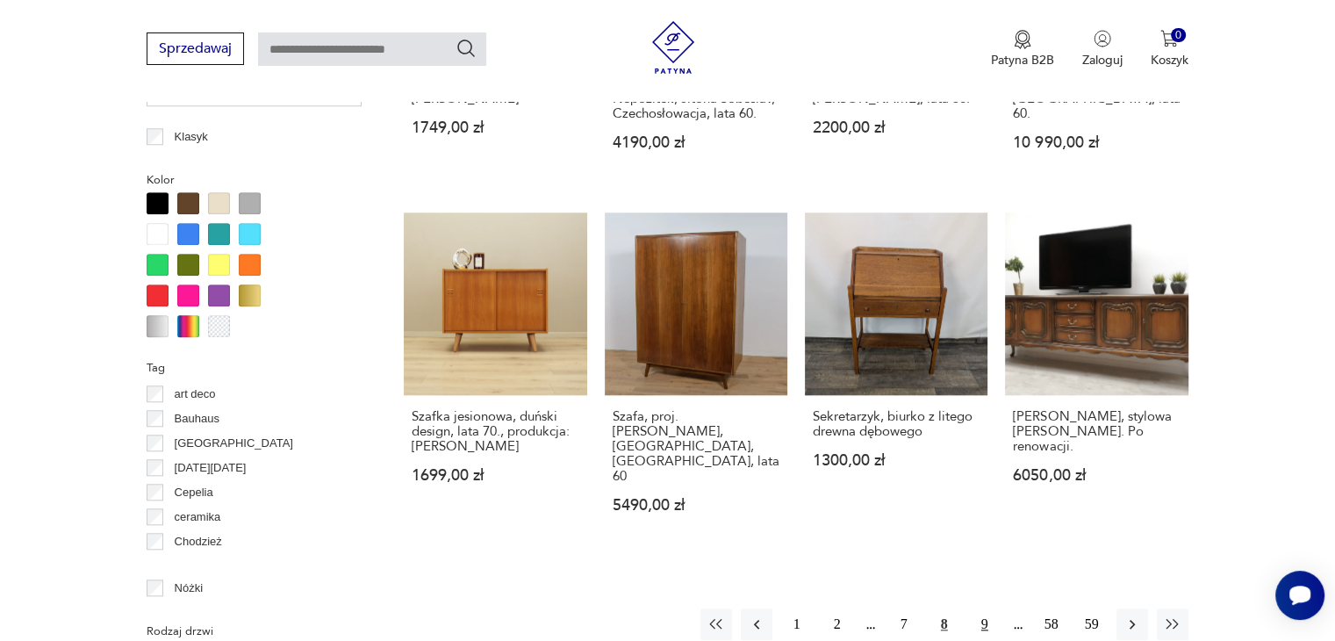
click at [987, 608] on button "9" at bounding box center [985, 624] width 32 height 32
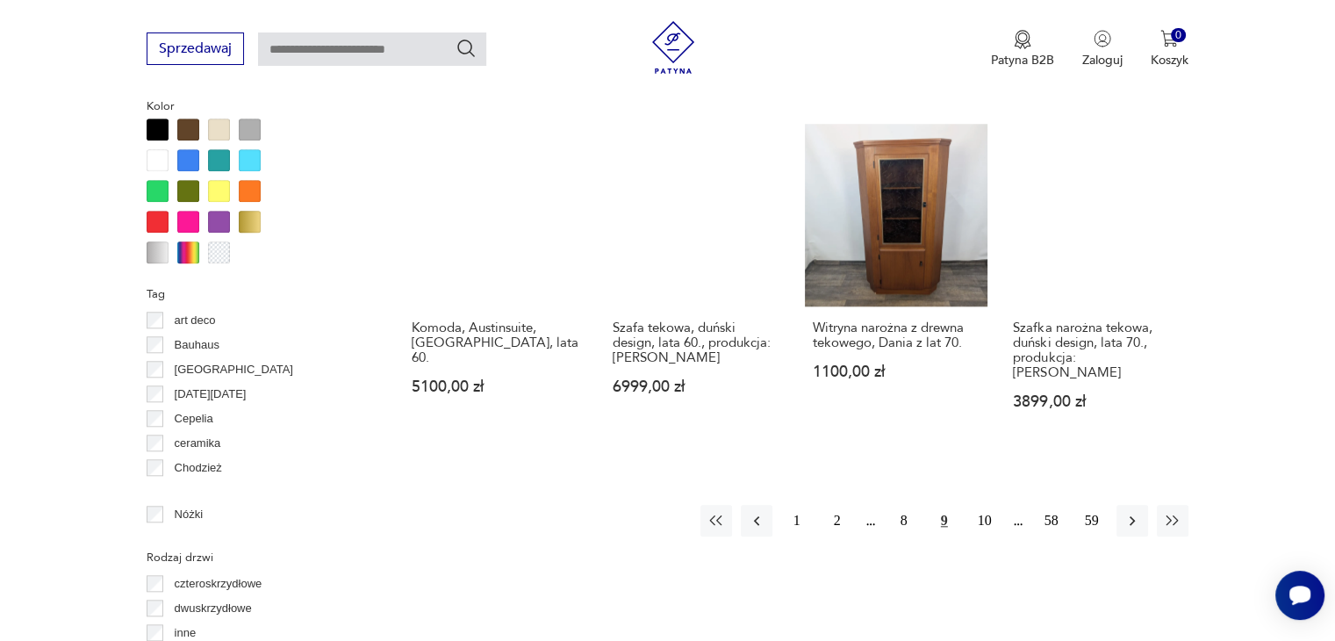
scroll to position [1694, 0]
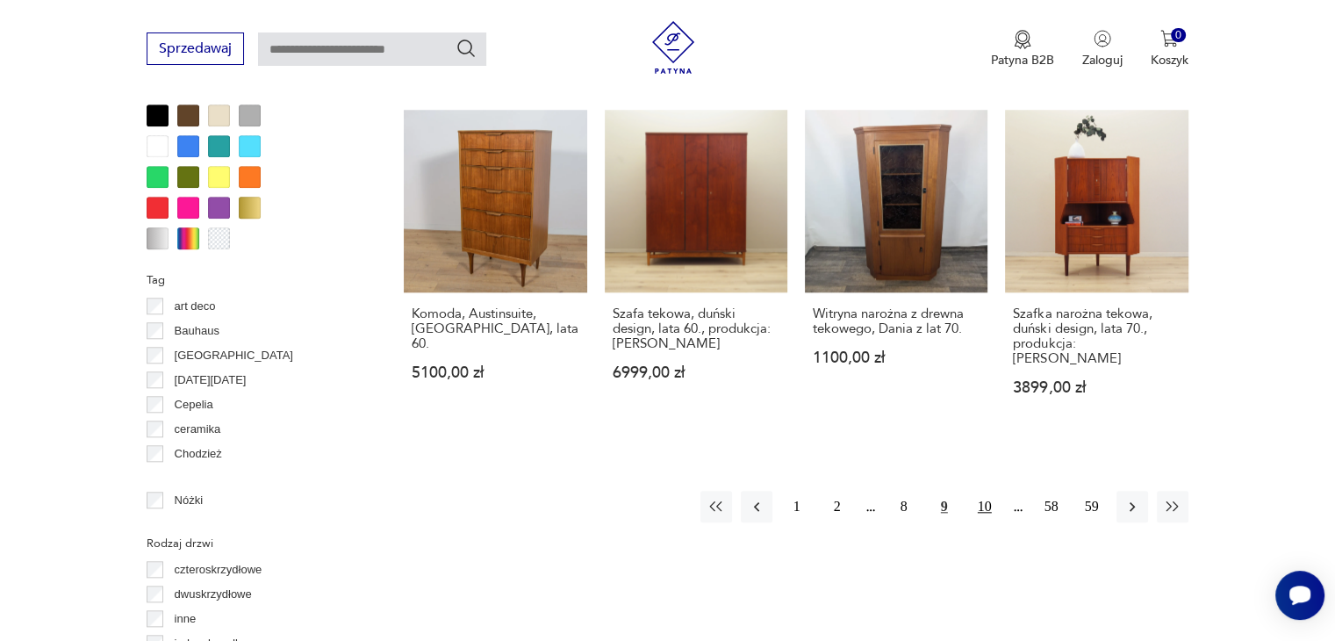
click at [987, 491] on button "10" at bounding box center [985, 507] width 32 height 32
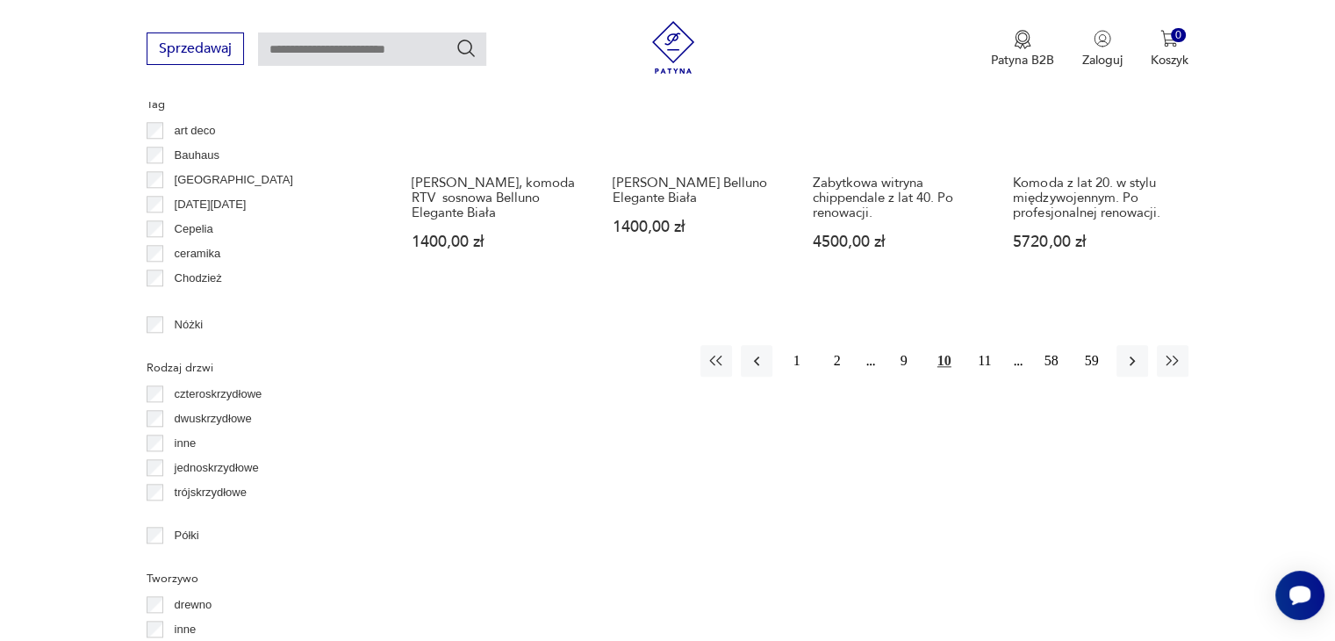
scroll to position [1607, 0]
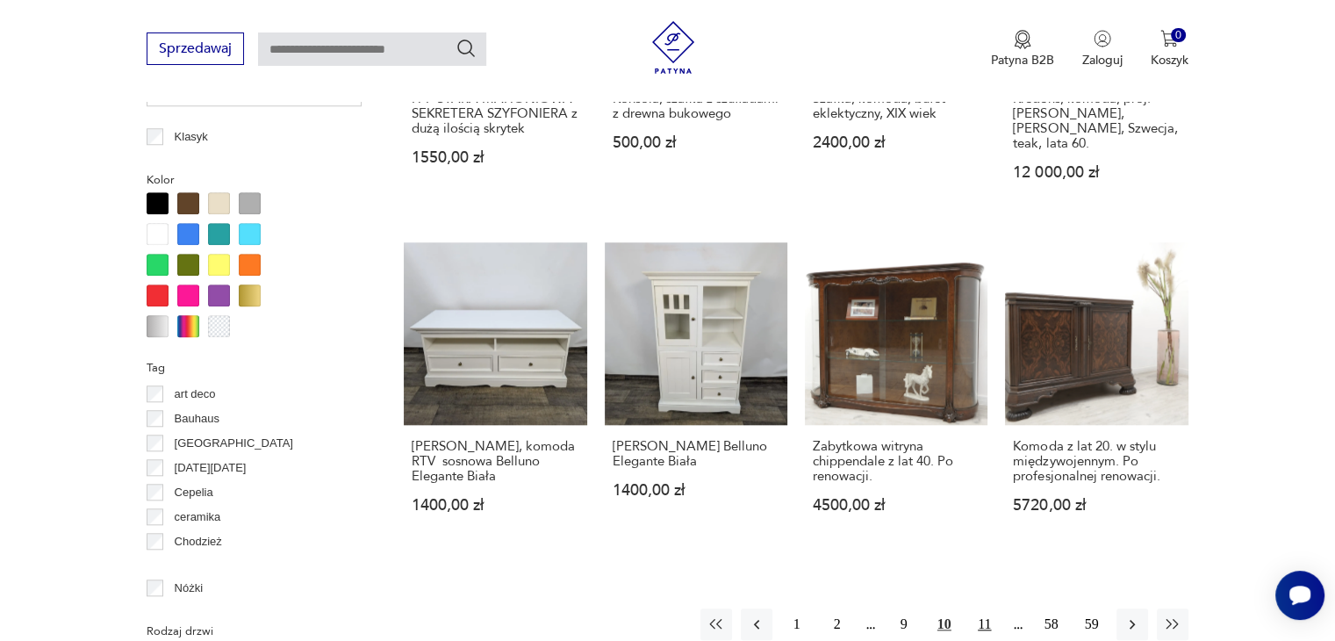
click at [980, 608] on button "11" at bounding box center [985, 624] width 32 height 32
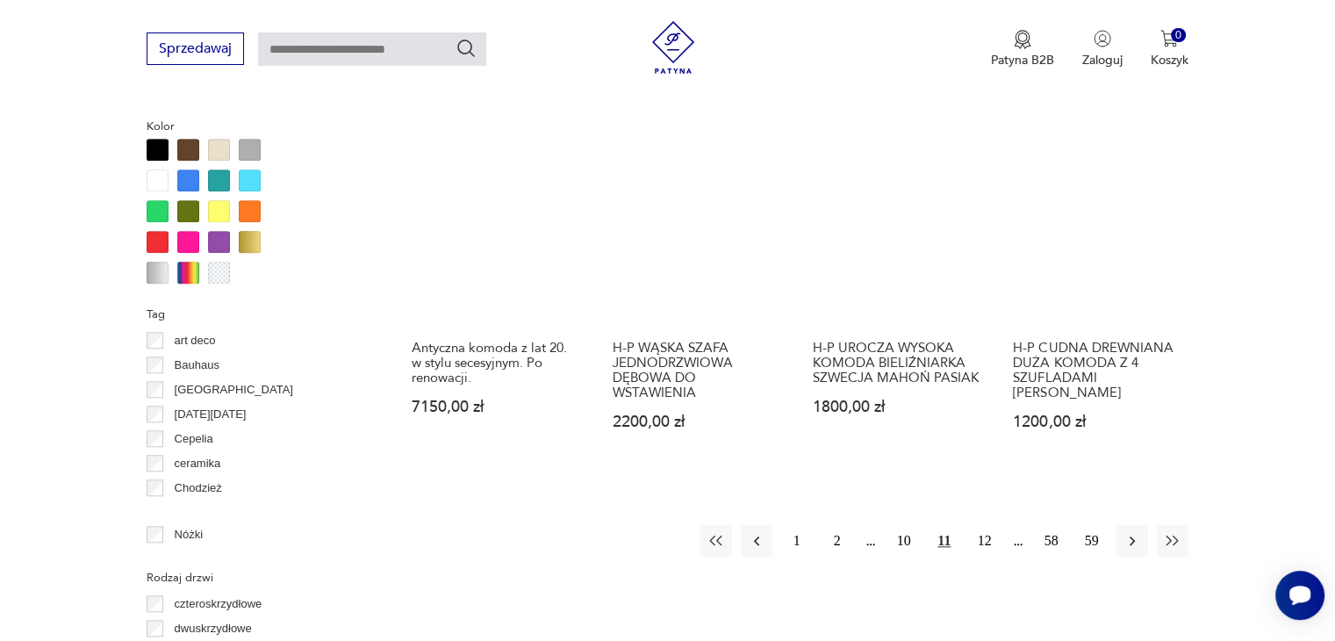
scroll to position [1870, 0]
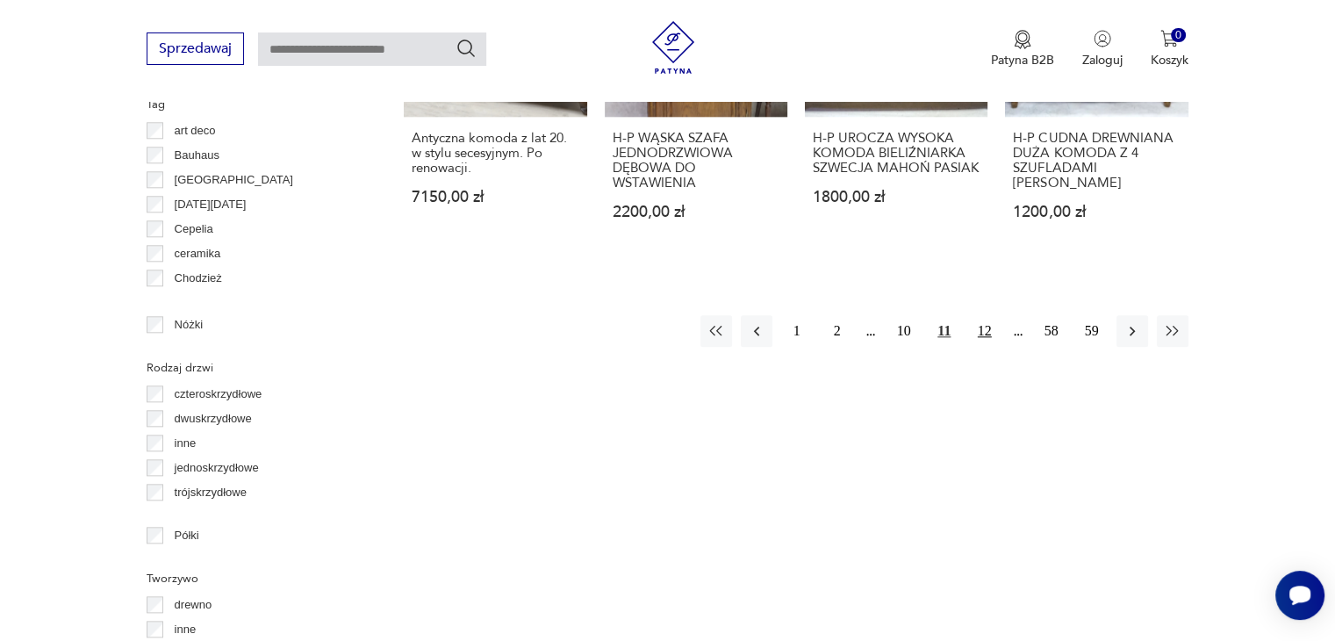
click at [987, 330] on button "12" at bounding box center [985, 331] width 32 height 32
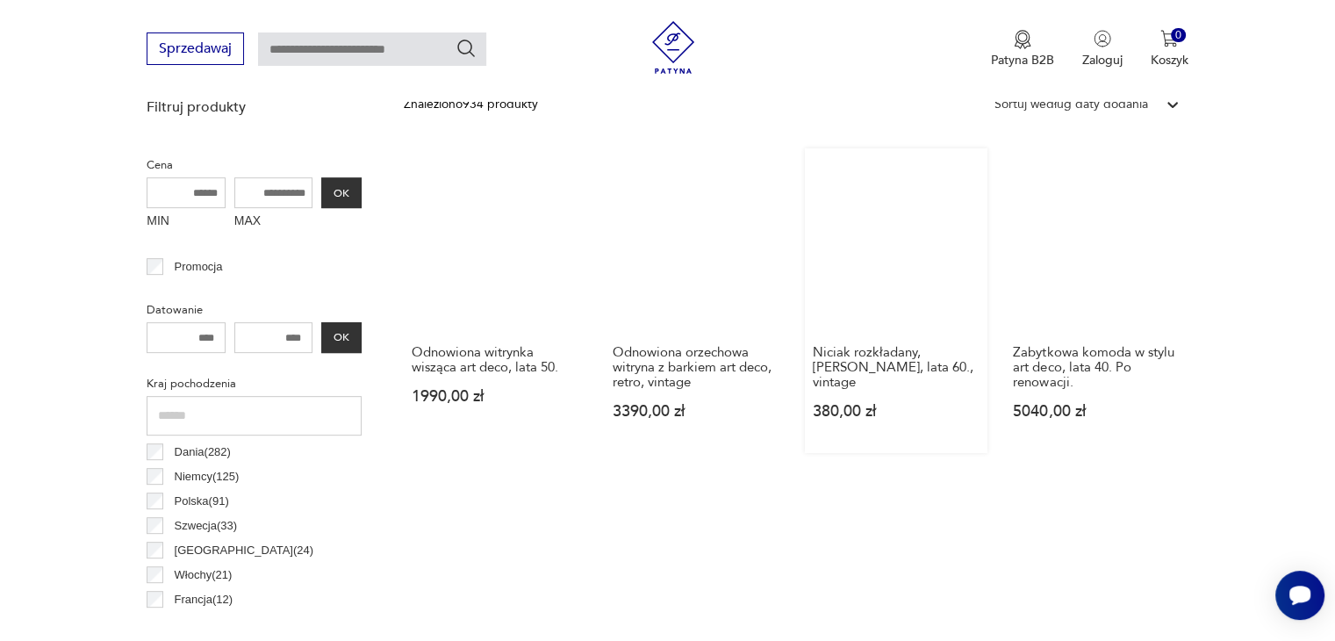
scroll to position [641, 0]
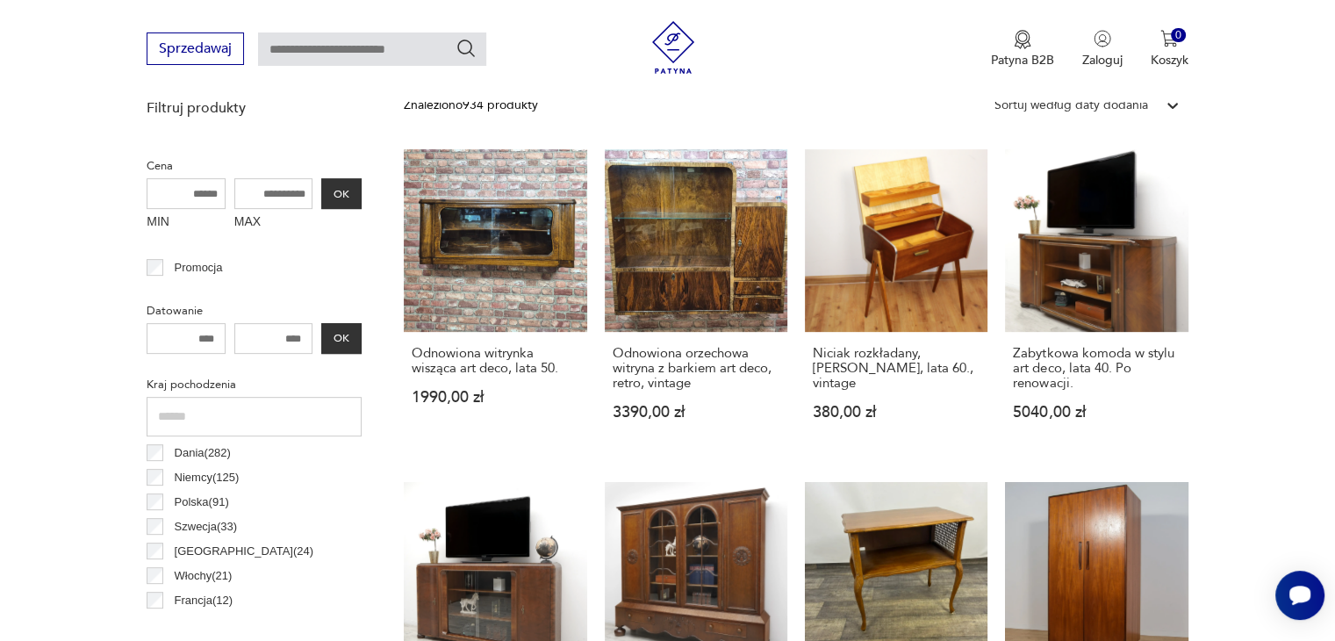
click at [208, 503] on p "Polska ( 91 )" at bounding box center [202, 502] width 54 height 19
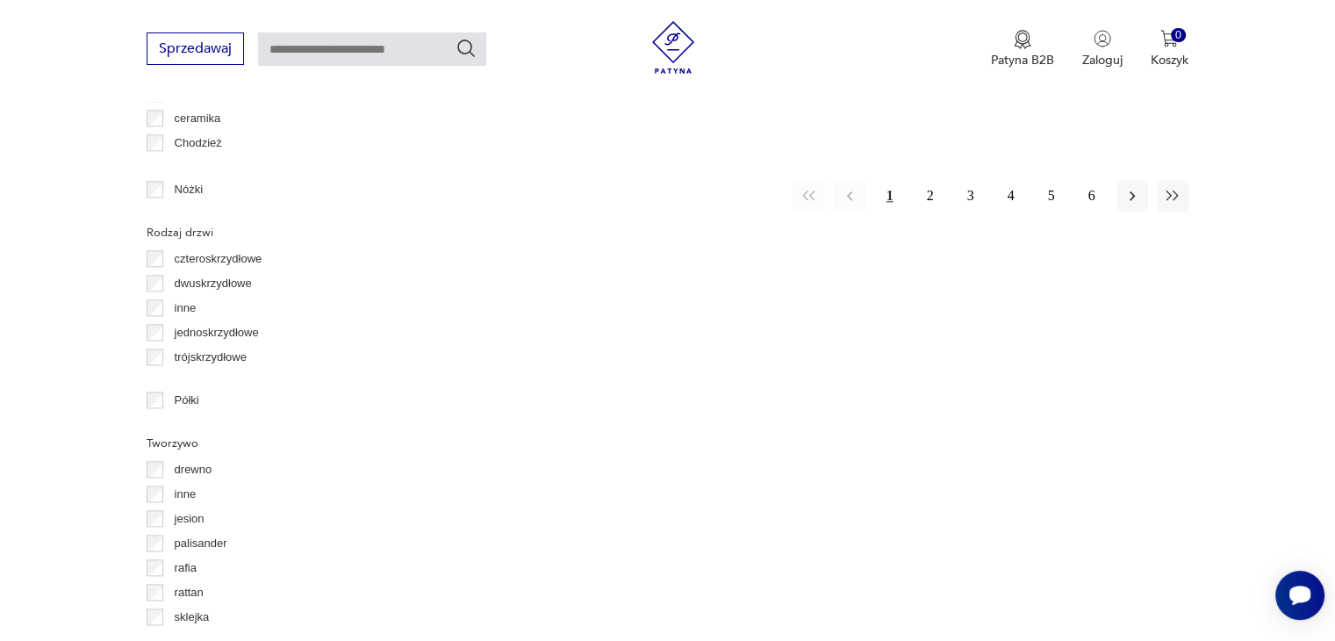
scroll to position [1782, 0]
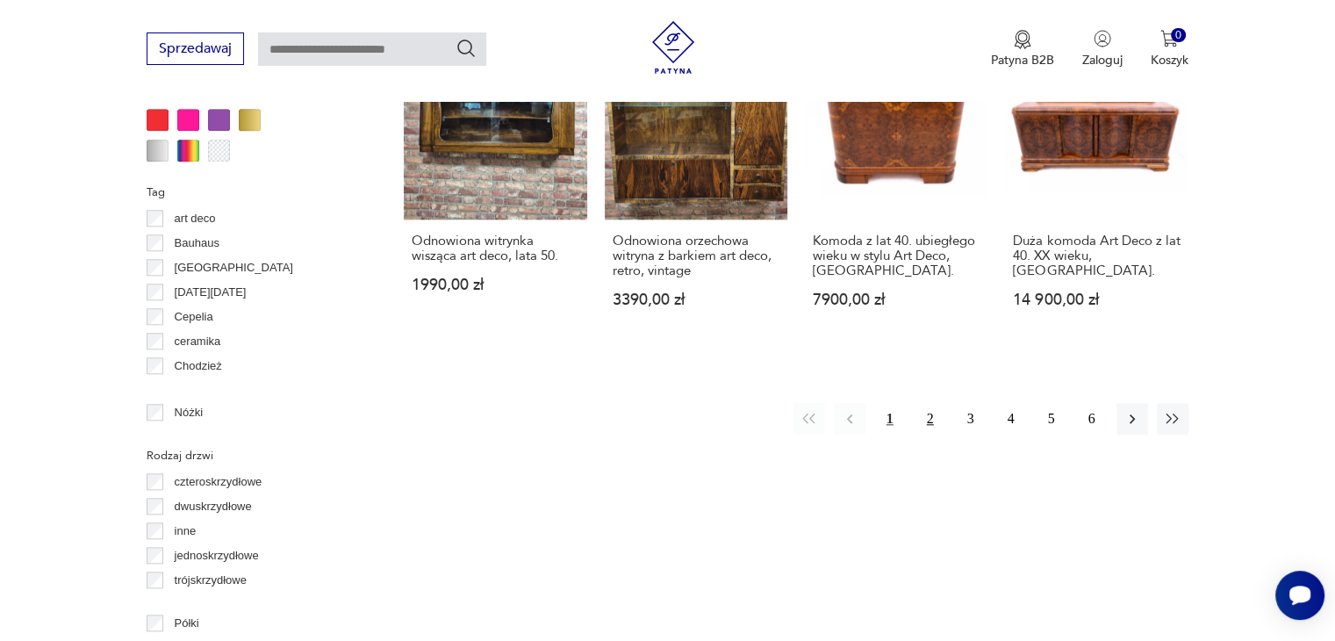
click at [927, 403] on button "2" at bounding box center [931, 419] width 32 height 32
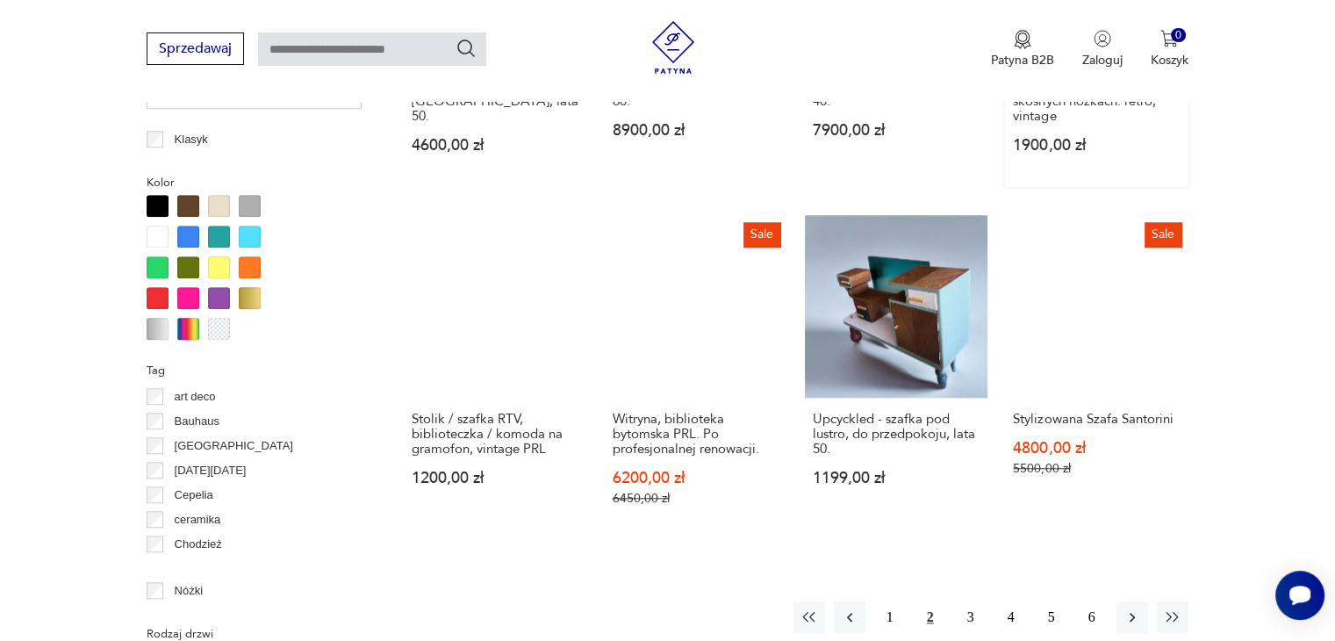
scroll to position [1607, 0]
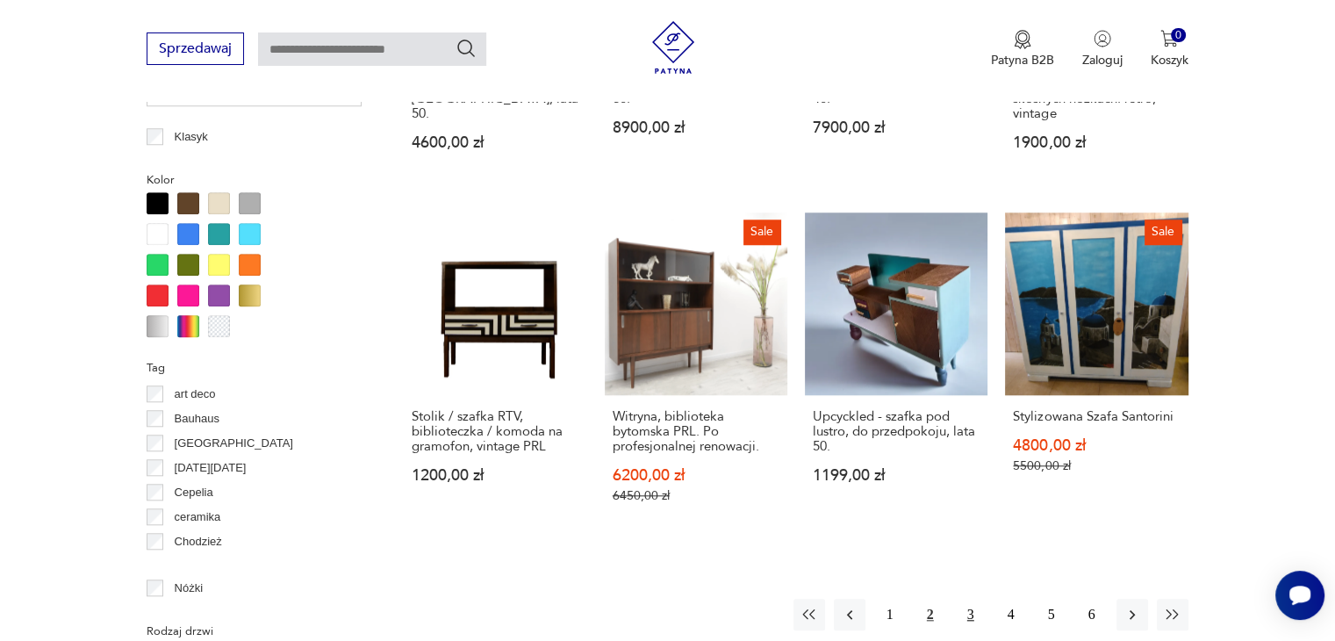
click at [970, 600] on button "3" at bounding box center [971, 615] width 32 height 32
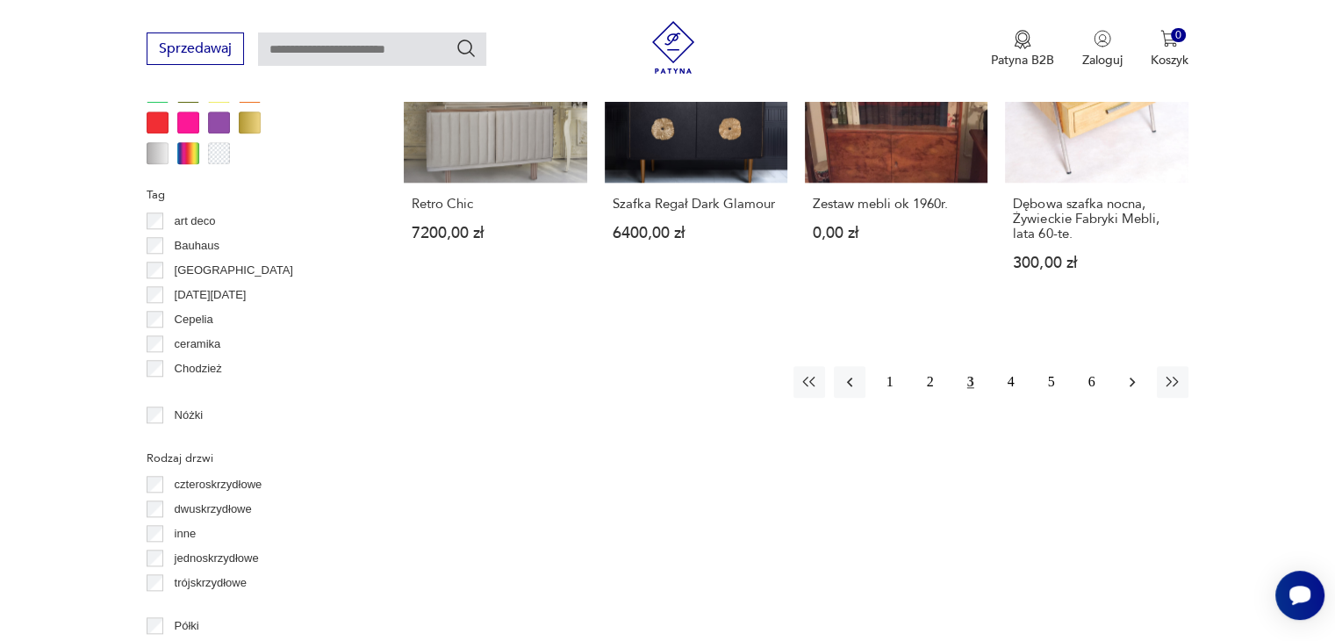
scroll to position [1782, 0]
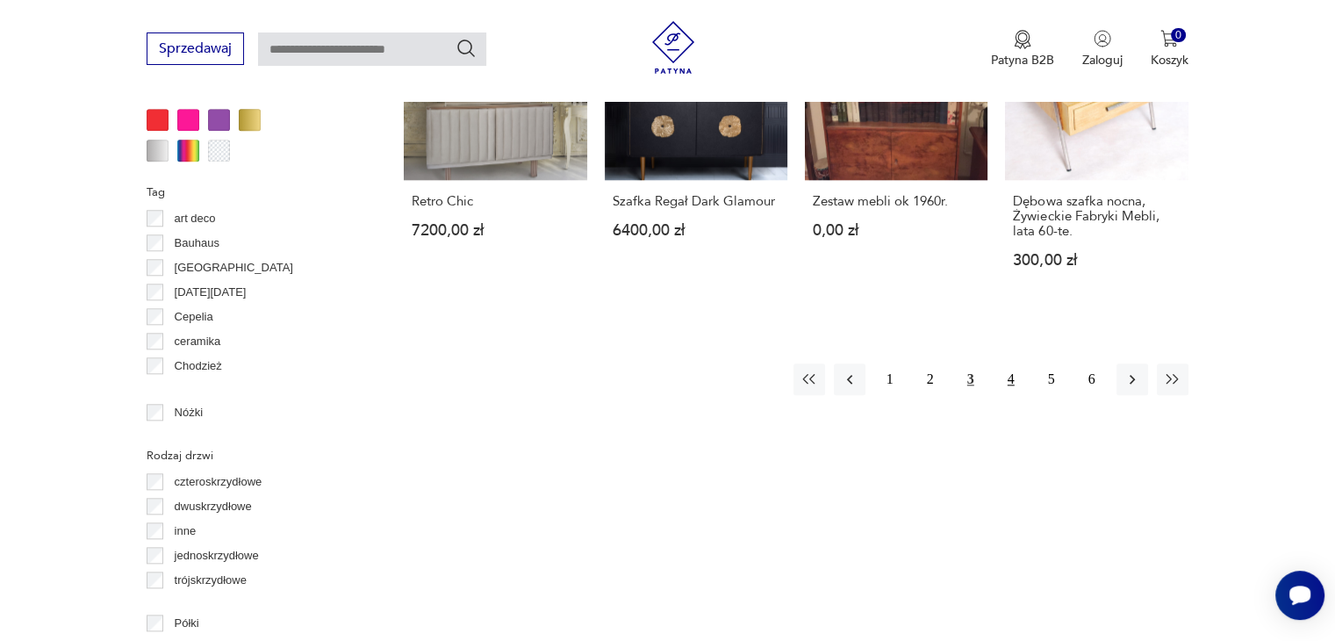
click at [1013, 375] on button "4" at bounding box center [1012, 379] width 32 height 32
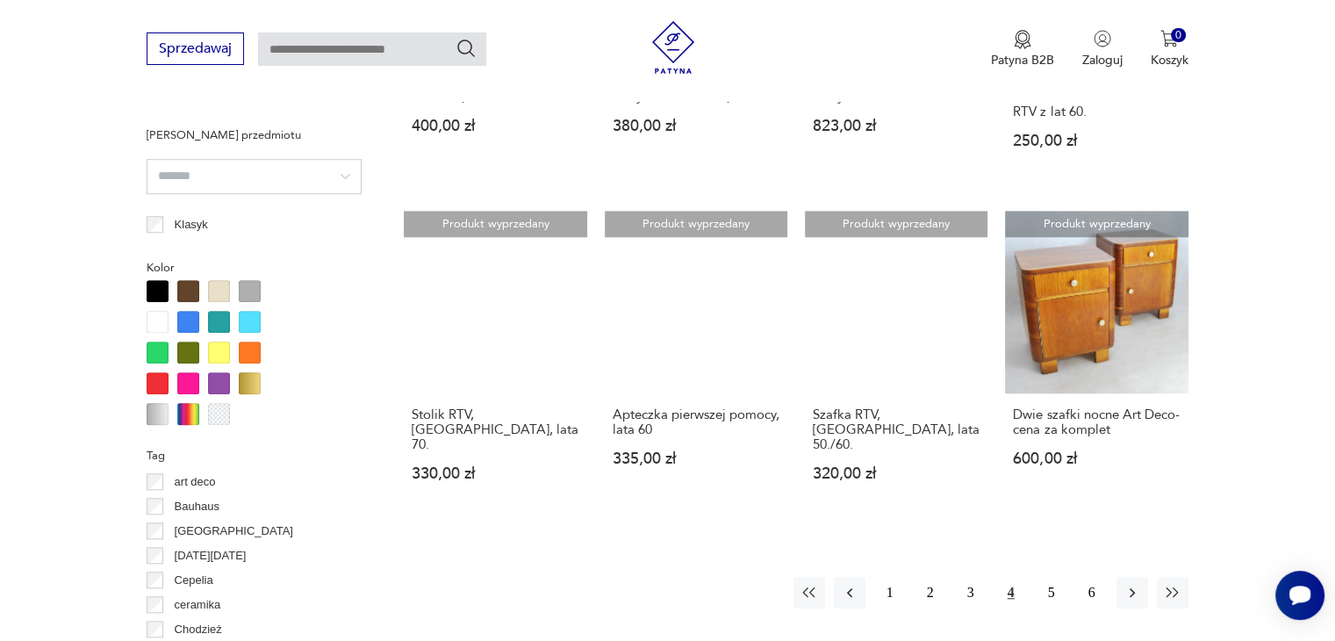
scroll to position [1607, 0]
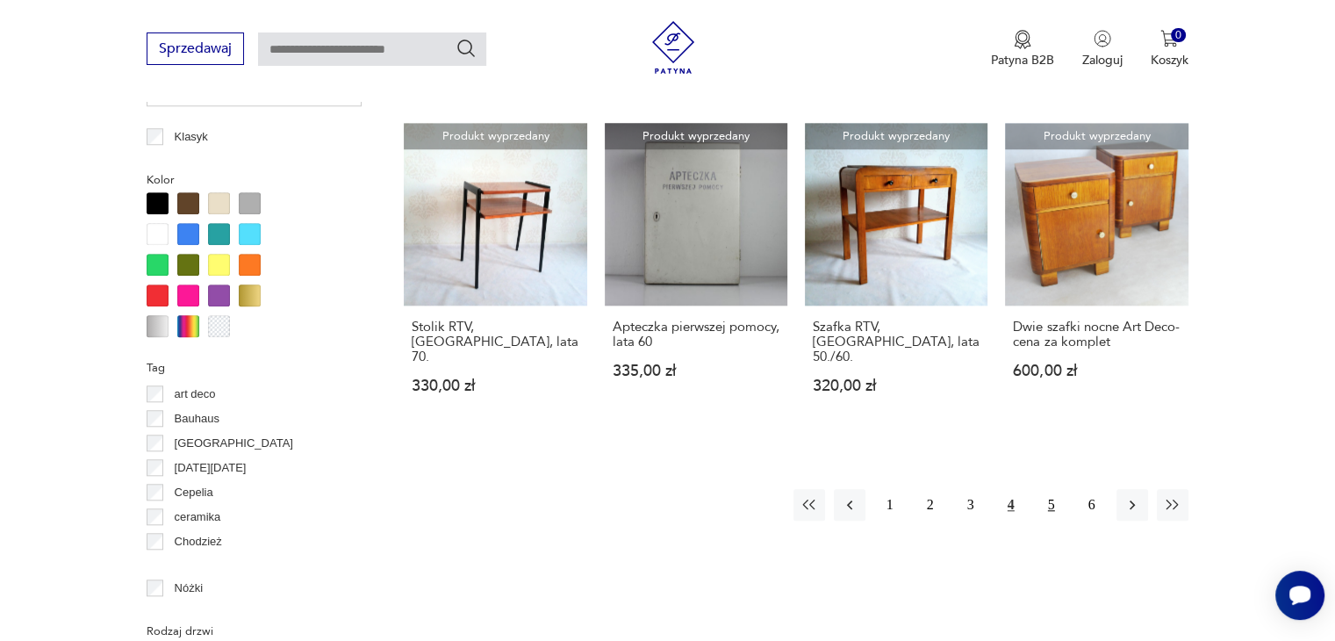
click at [1047, 489] on button "5" at bounding box center [1052, 505] width 32 height 32
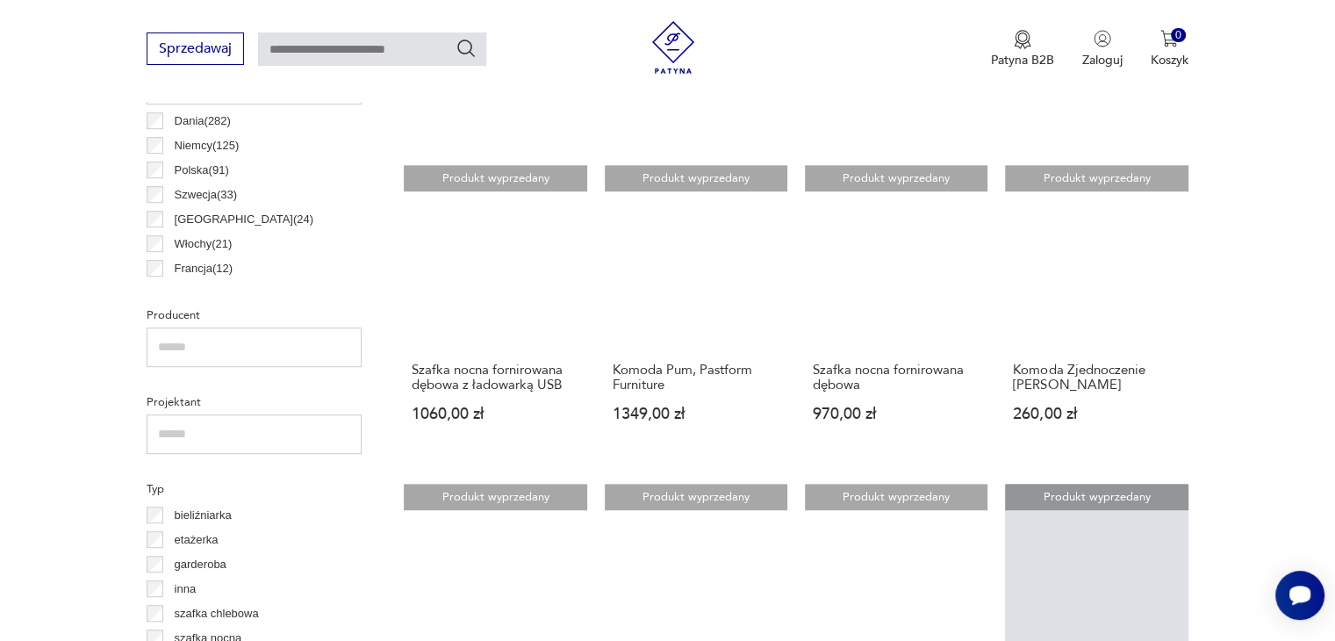
scroll to position [878, 0]
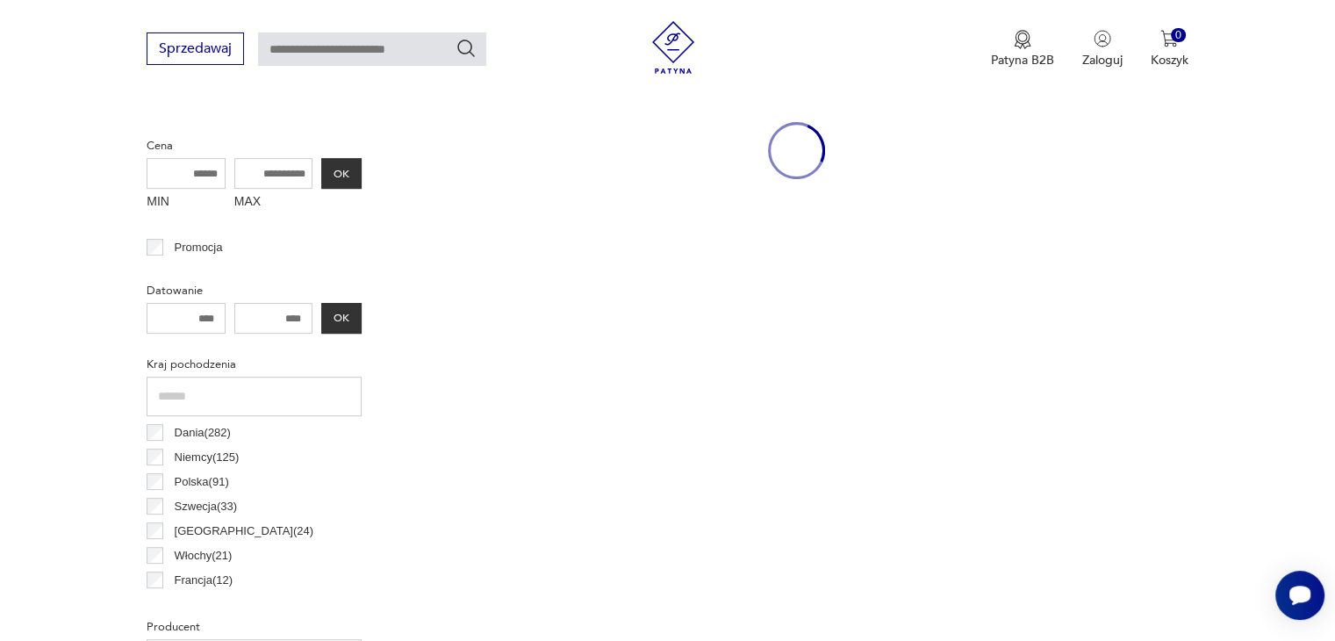
scroll to position [641, 0]
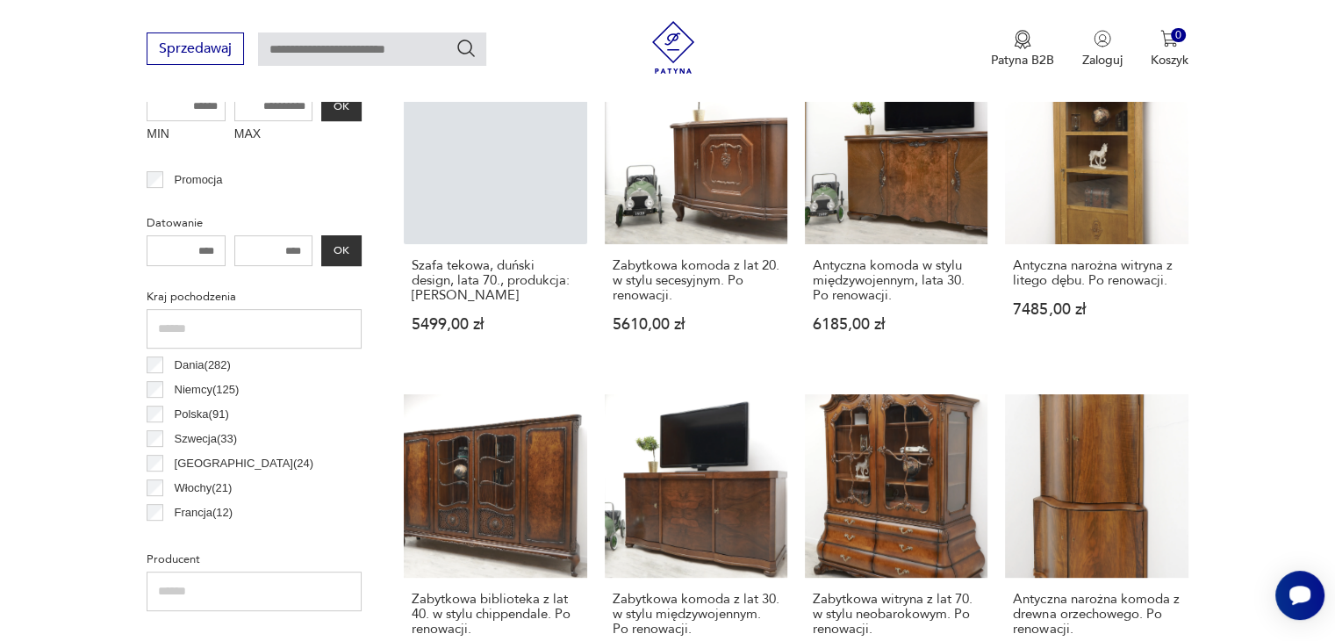
scroll to position [729, 0]
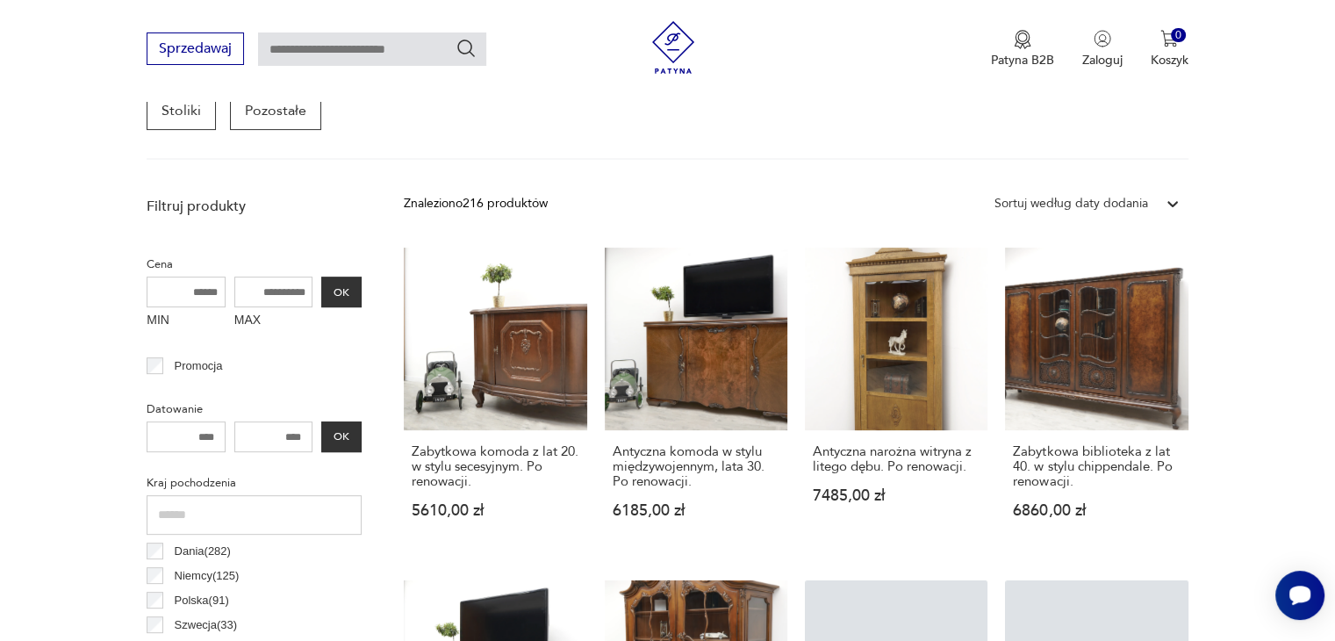
scroll to position [553, 0]
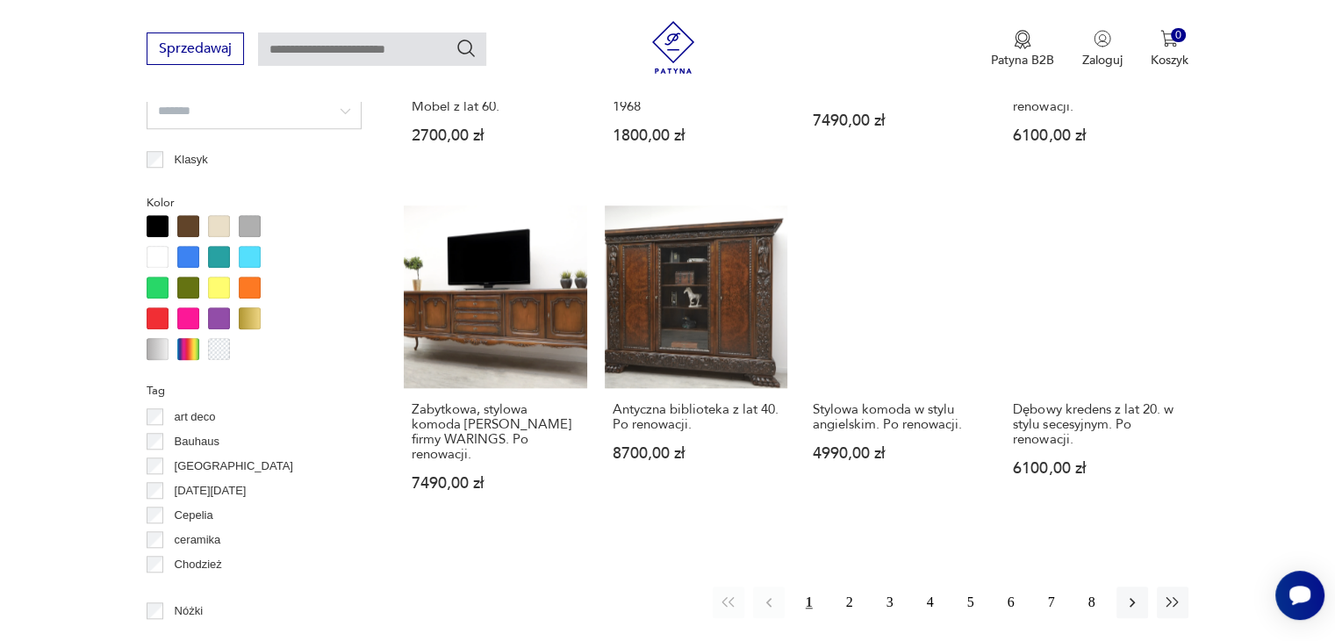
scroll to position [1607, 0]
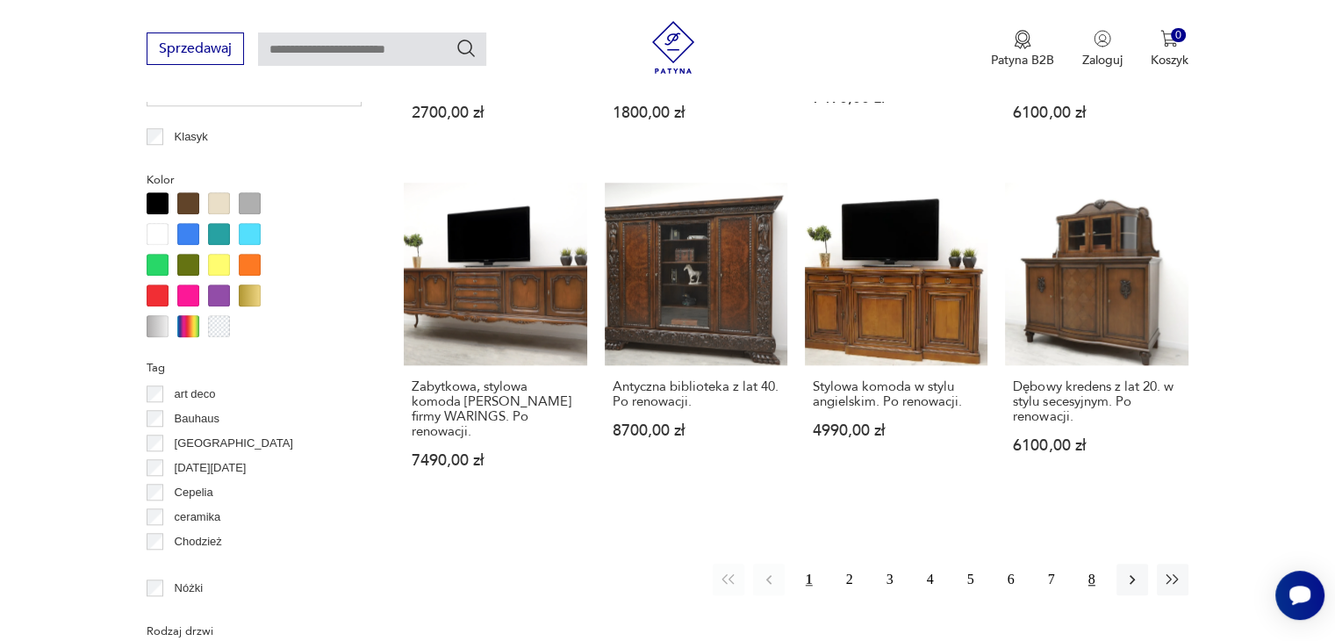
click at [1089, 565] on button "8" at bounding box center [1092, 580] width 32 height 32
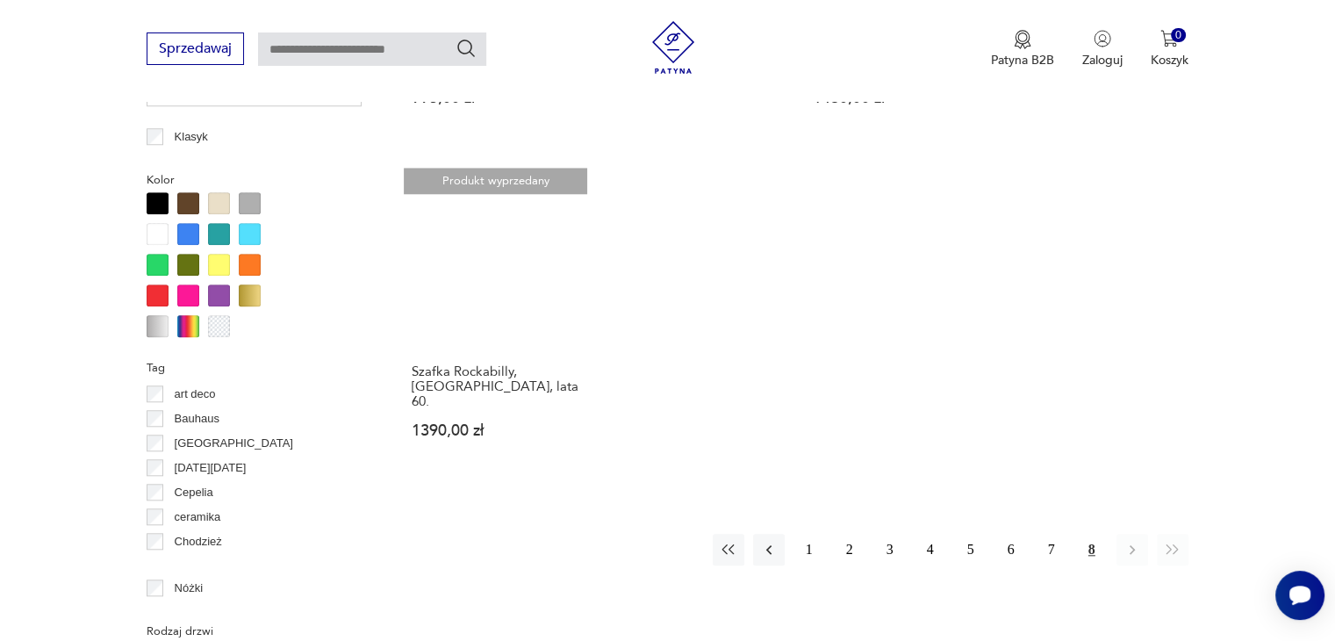
scroll to position [1870, 0]
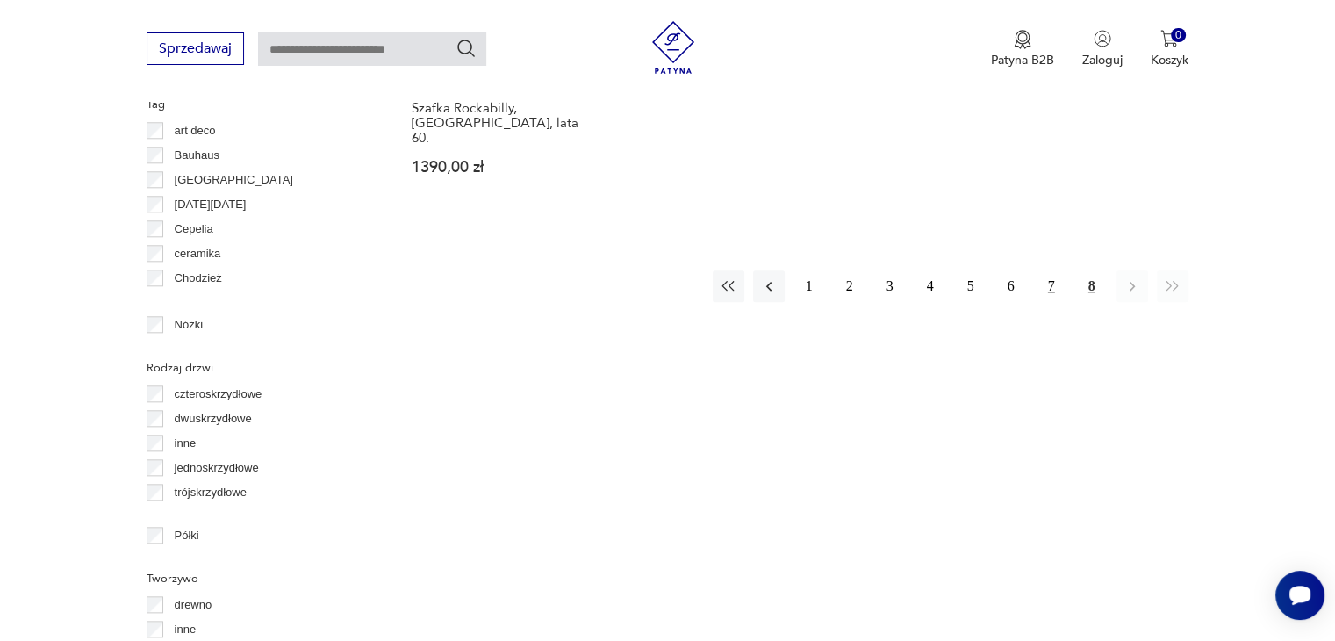
click at [1047, 270] on button "7" at bounding box center [1052, 286] width 32 height 32
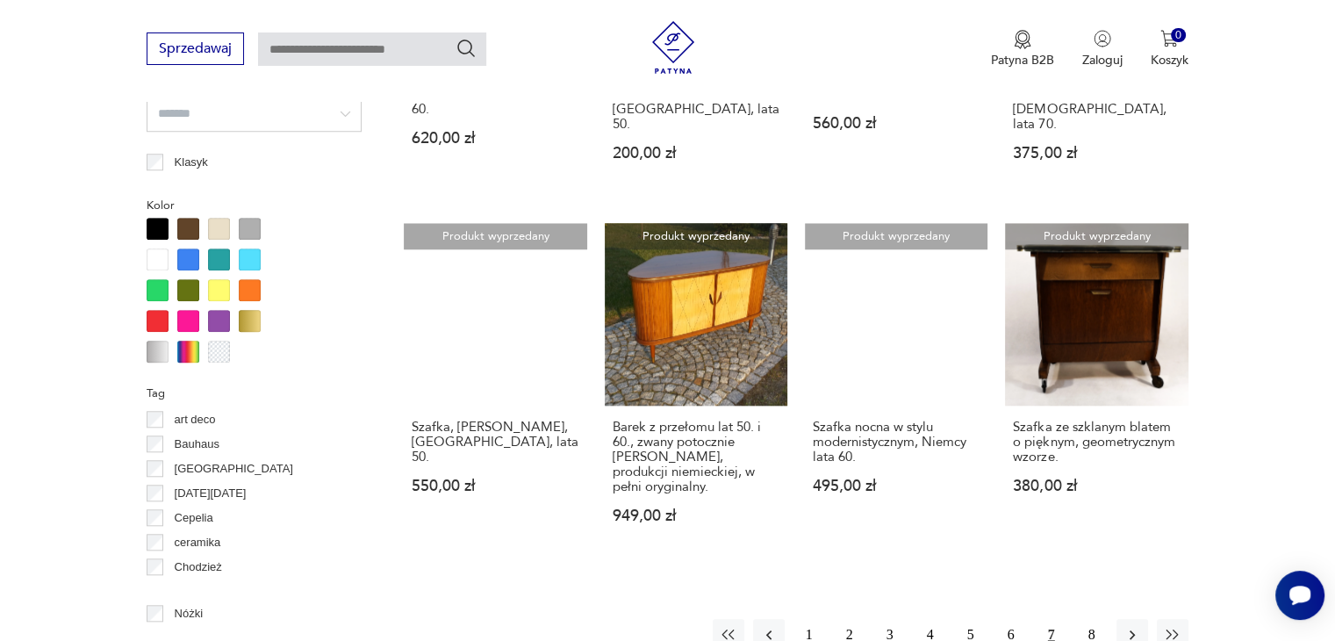
scroll to position [1607, 0]
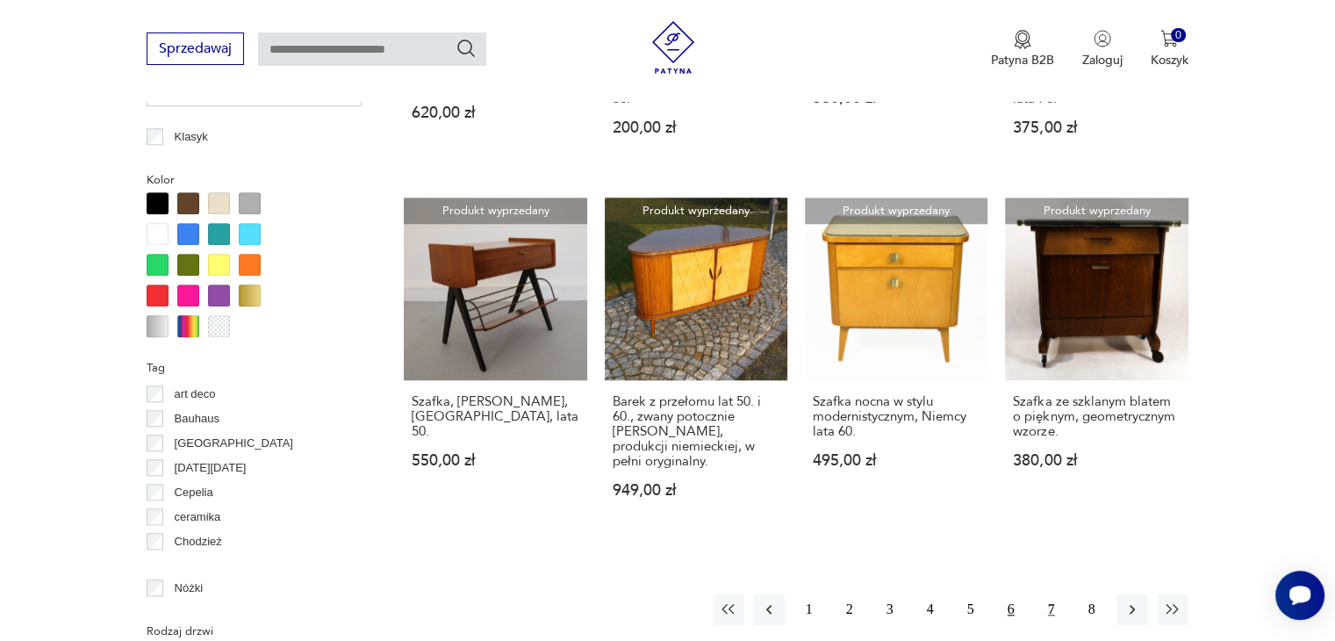
click at [1009, 593] on button "6" at bounding box center [1012, 609] width 32 height 32
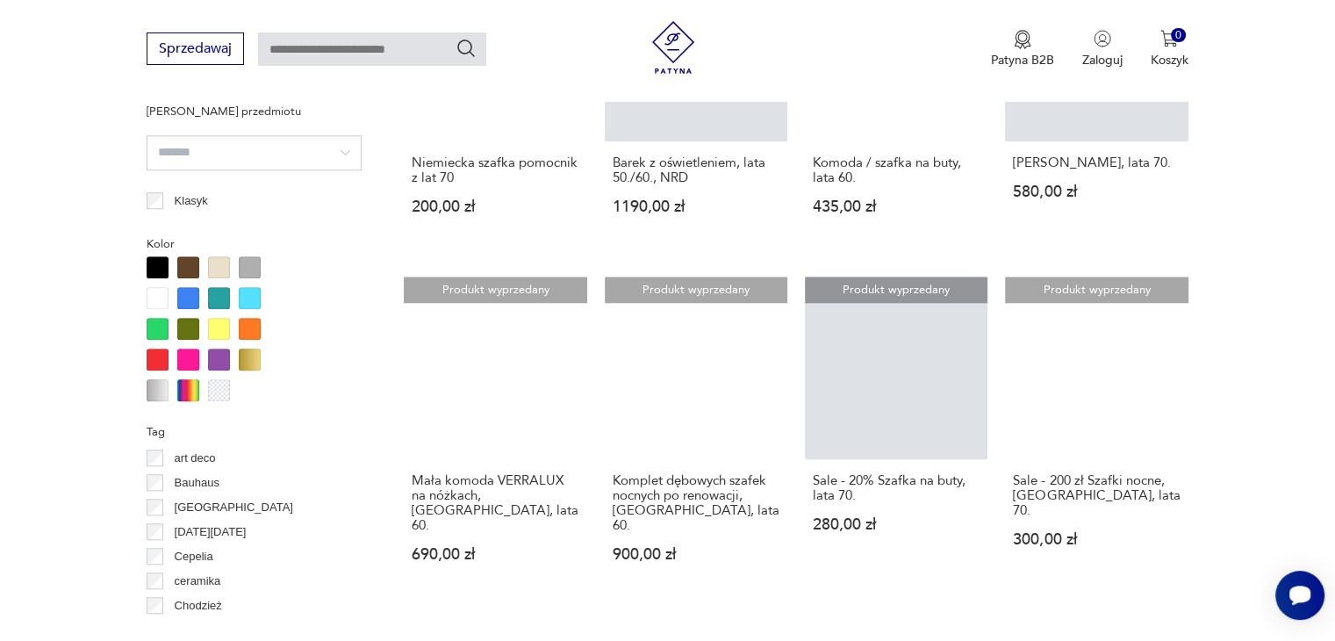
scroll to position [1607, 0]
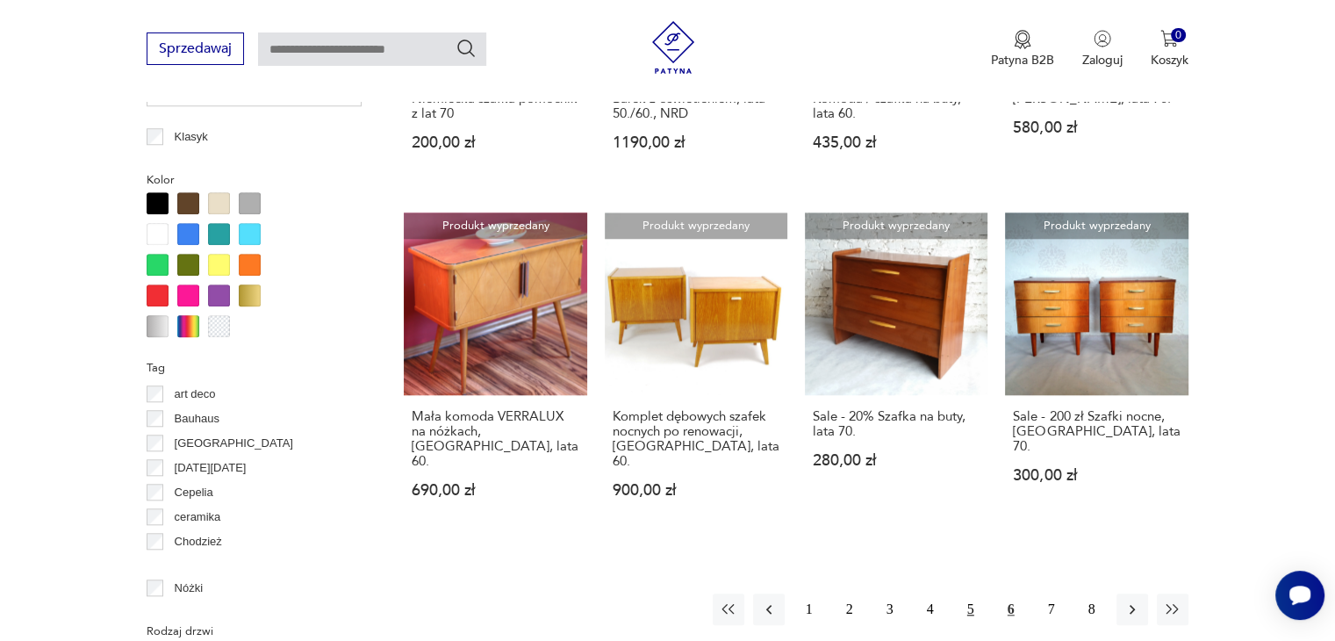
click at [966, 593] on button "5" at bounding box center [971, 609] width 32 height 32
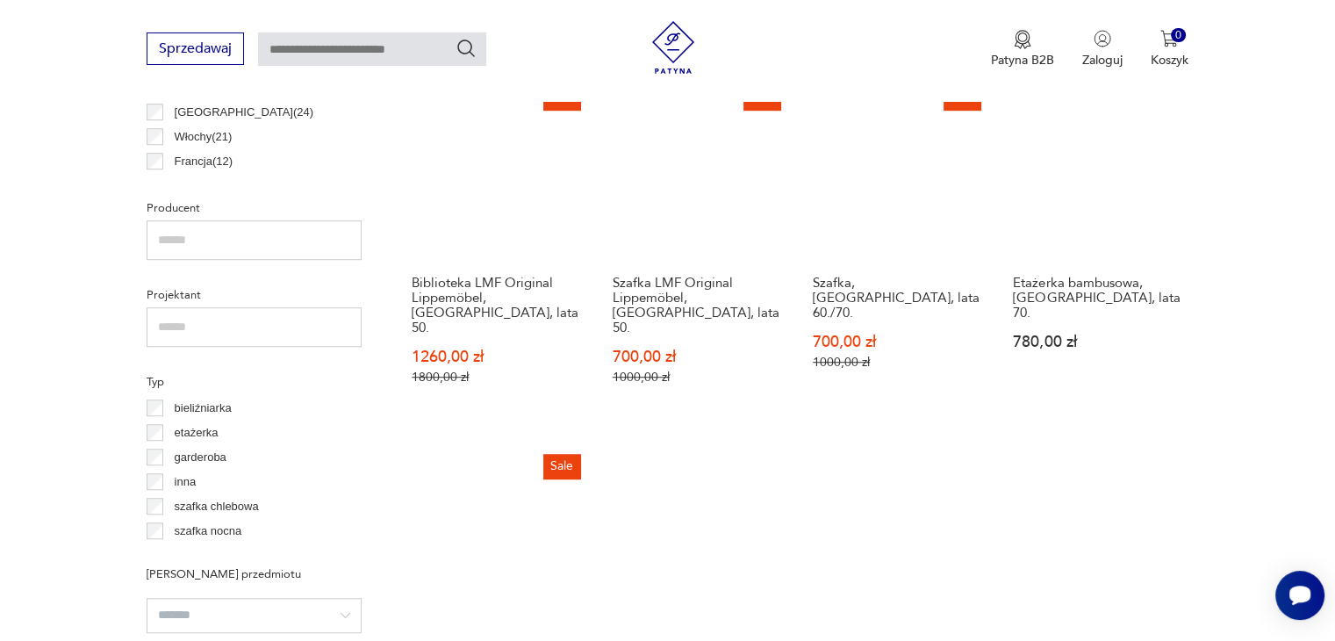
scroll to position [1607, 0]
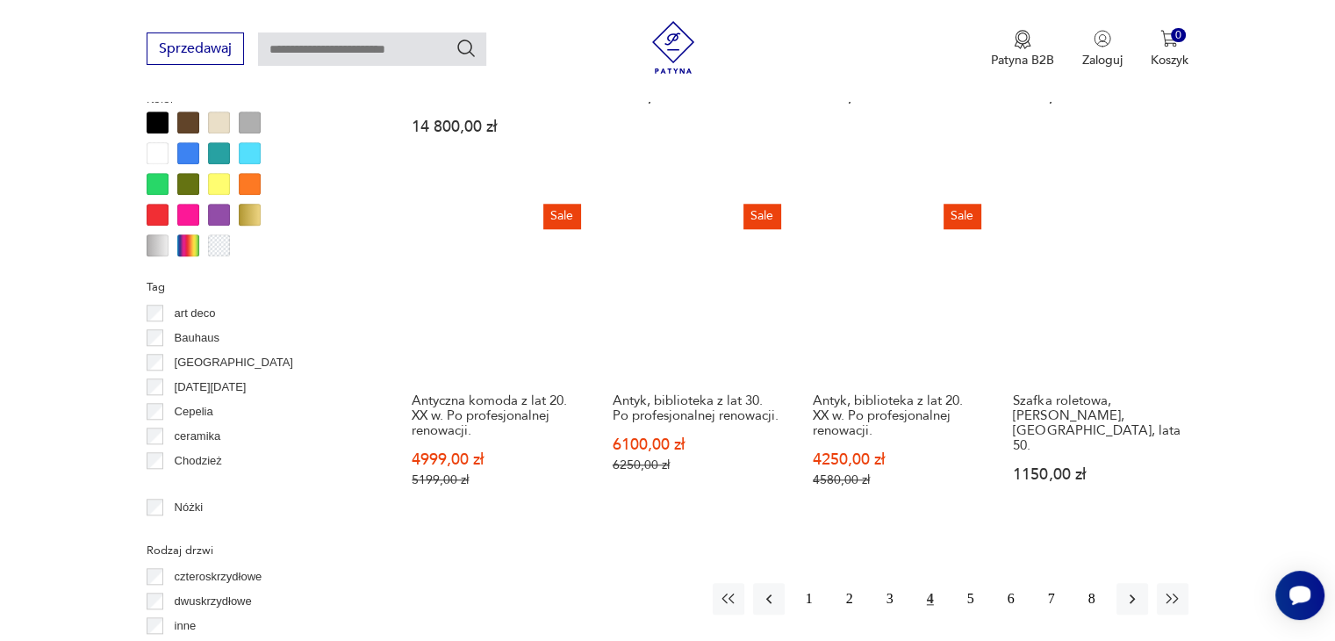
scroll to position [1694, 0]
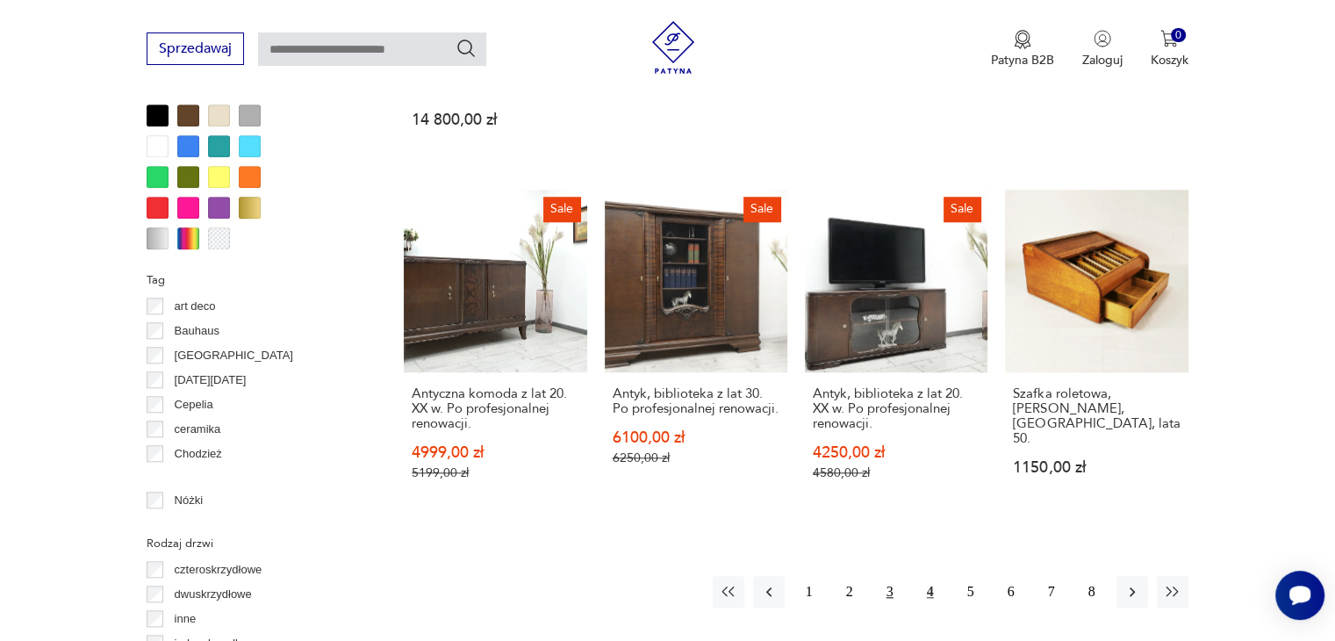
click at [886, 576] on button "3" at bounding box center [890, 592] width 32 height 32
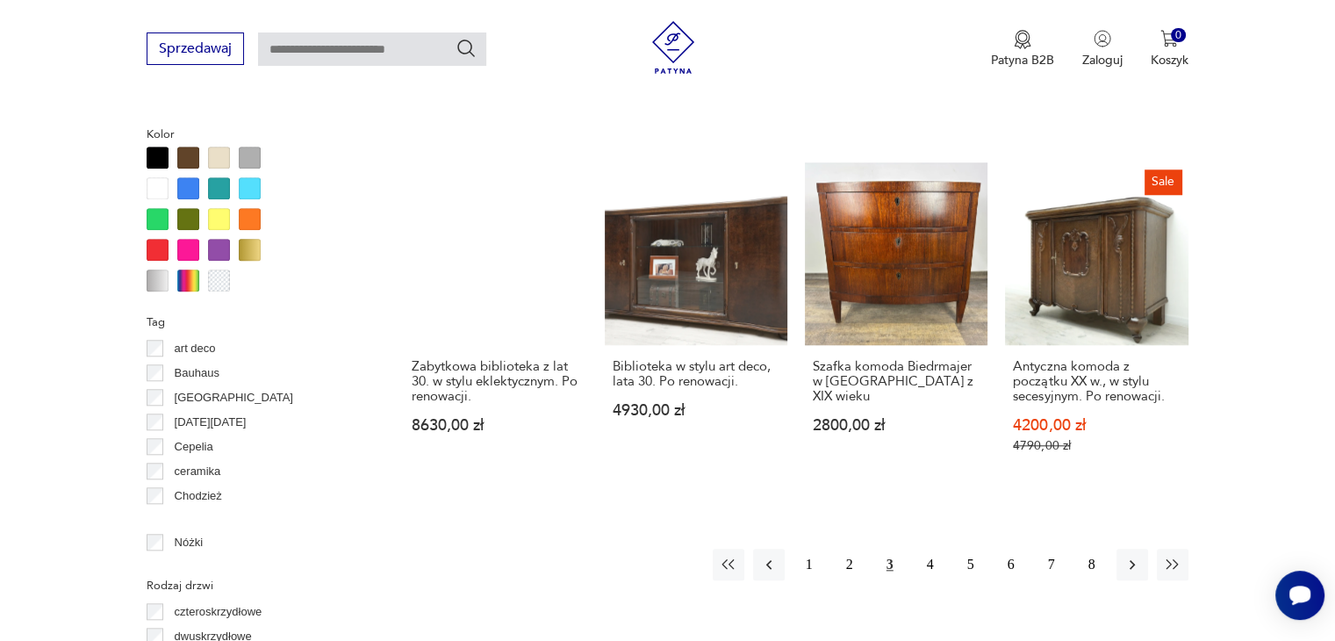
scroll to position [1694, 0]
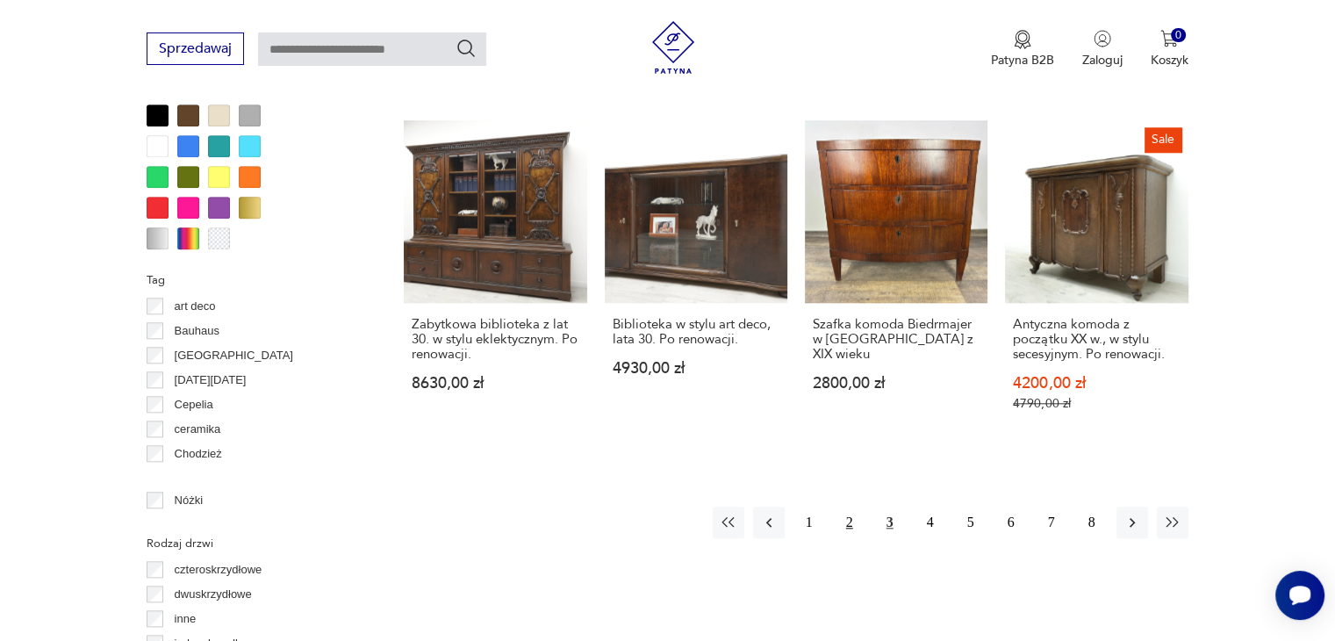
click at [849, 523] on button "2" at bounding box center [850, 523] width 32 height 32
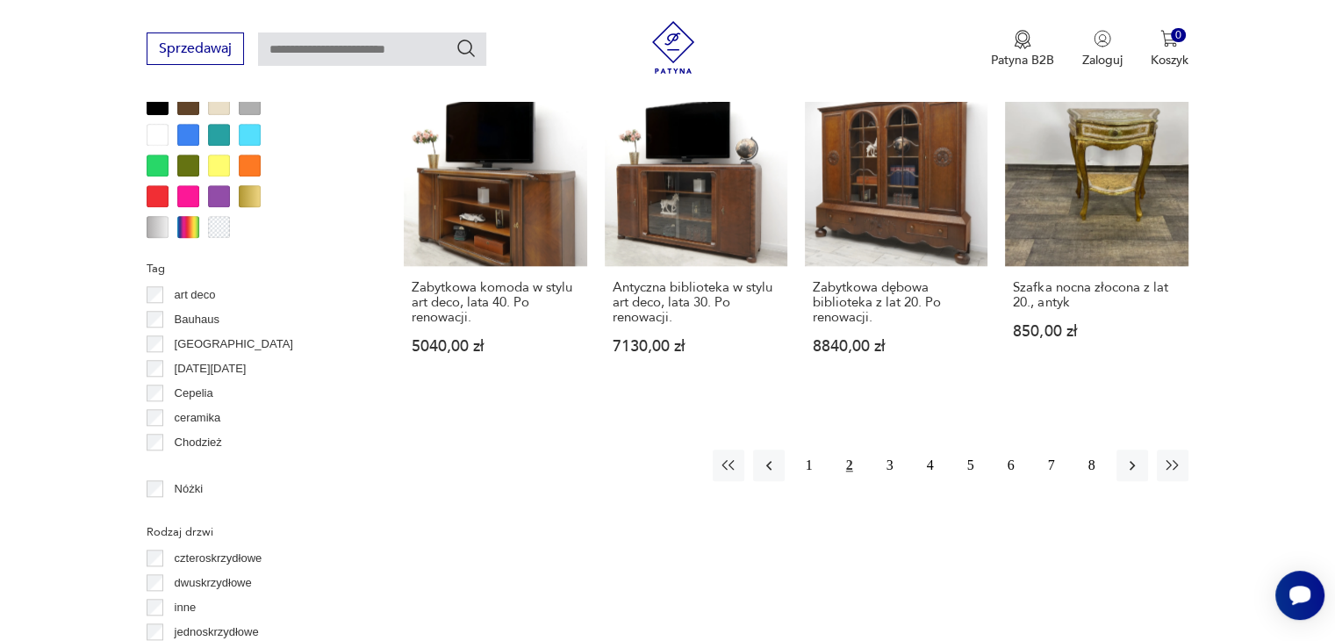
scroll to position [1782, 0]
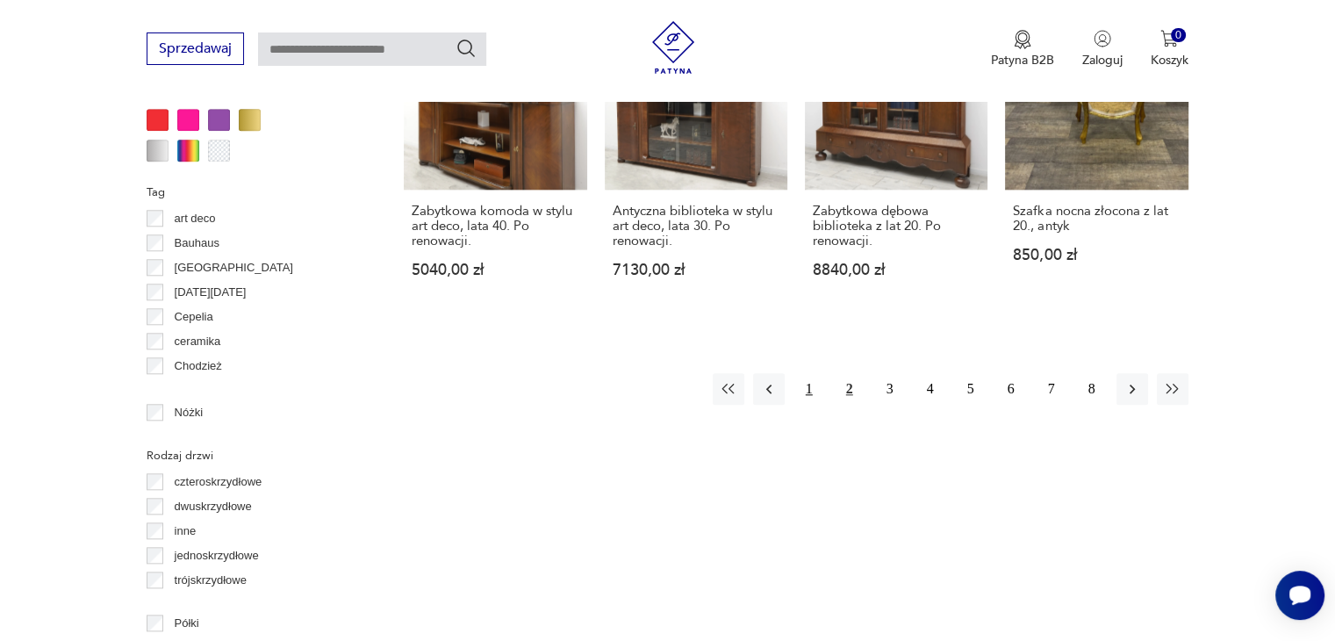
click at [807, 401] on button "1" at bounding box center [810, 389] width 32 height 32
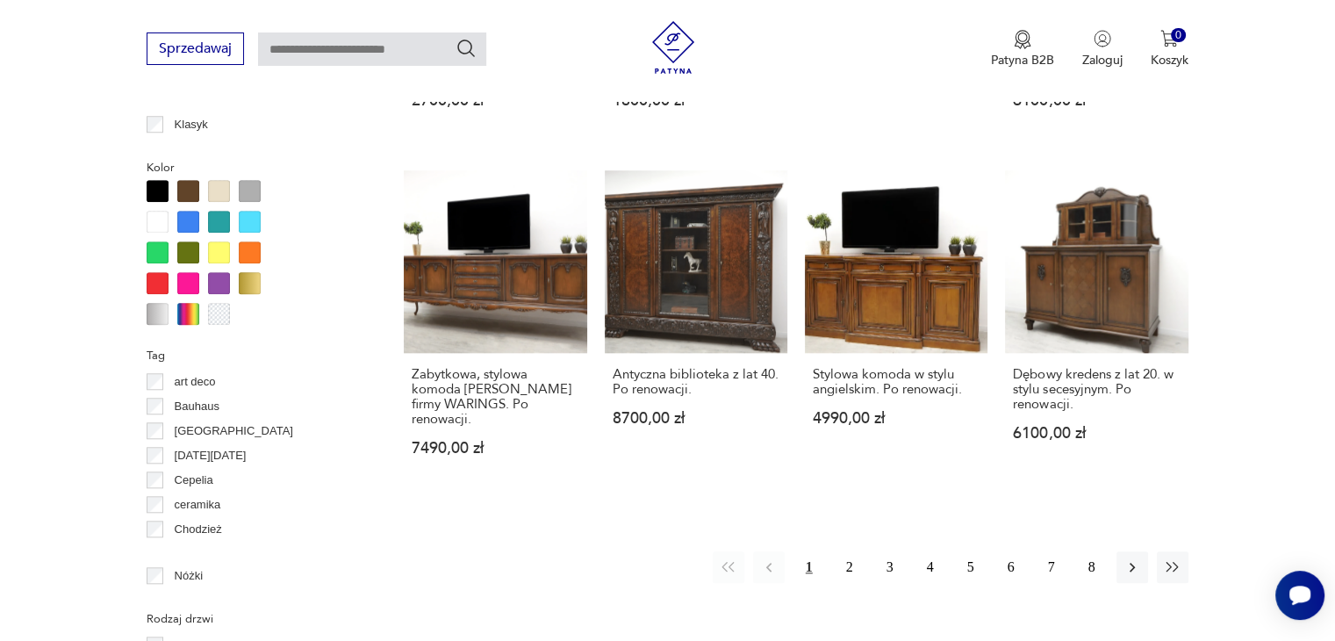
scroll to position [1694, 0]
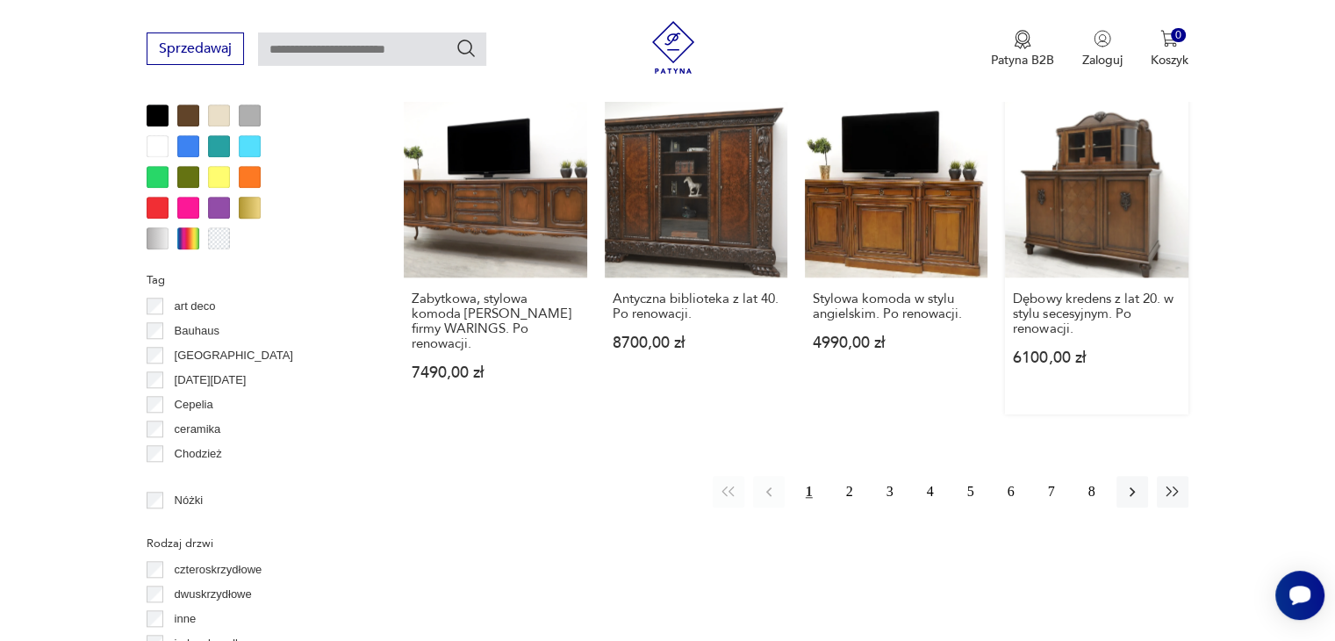
click at [1070, 209] on link "Dębowy kredens z lat 20. w stylu secesyjnym. Po renowacji. 6100,00 zł" at bounding box center [1096, 255] width 183 height 320
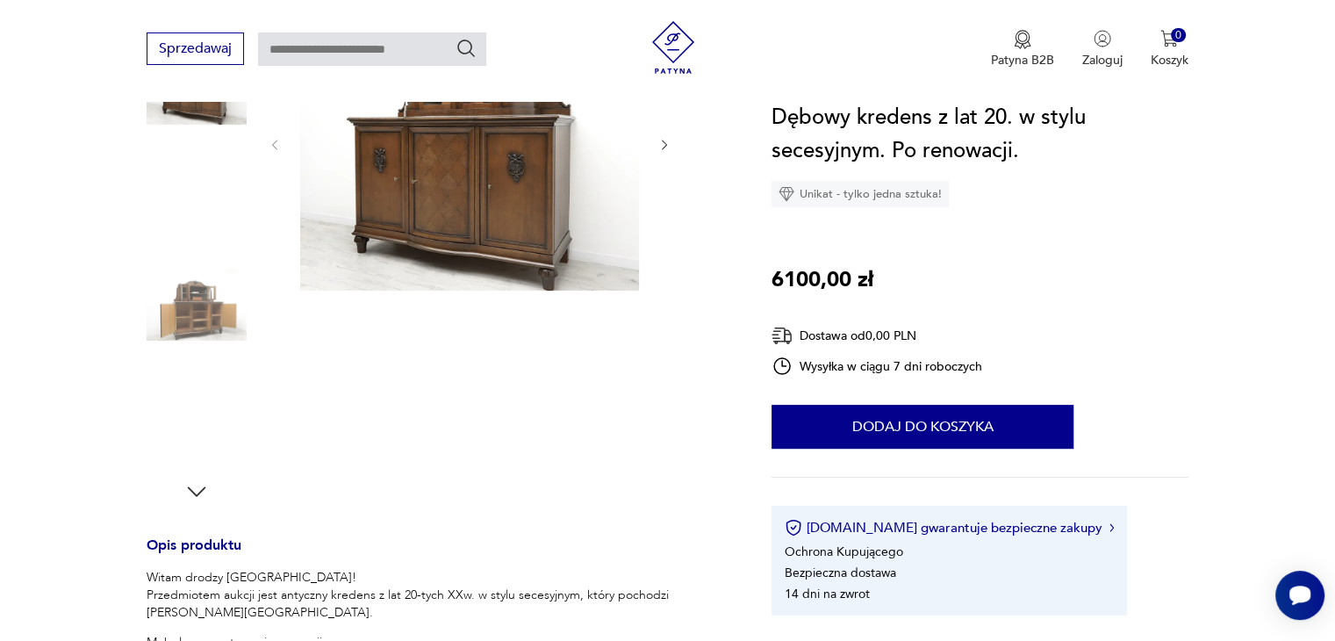
scroll to position [263, 0]
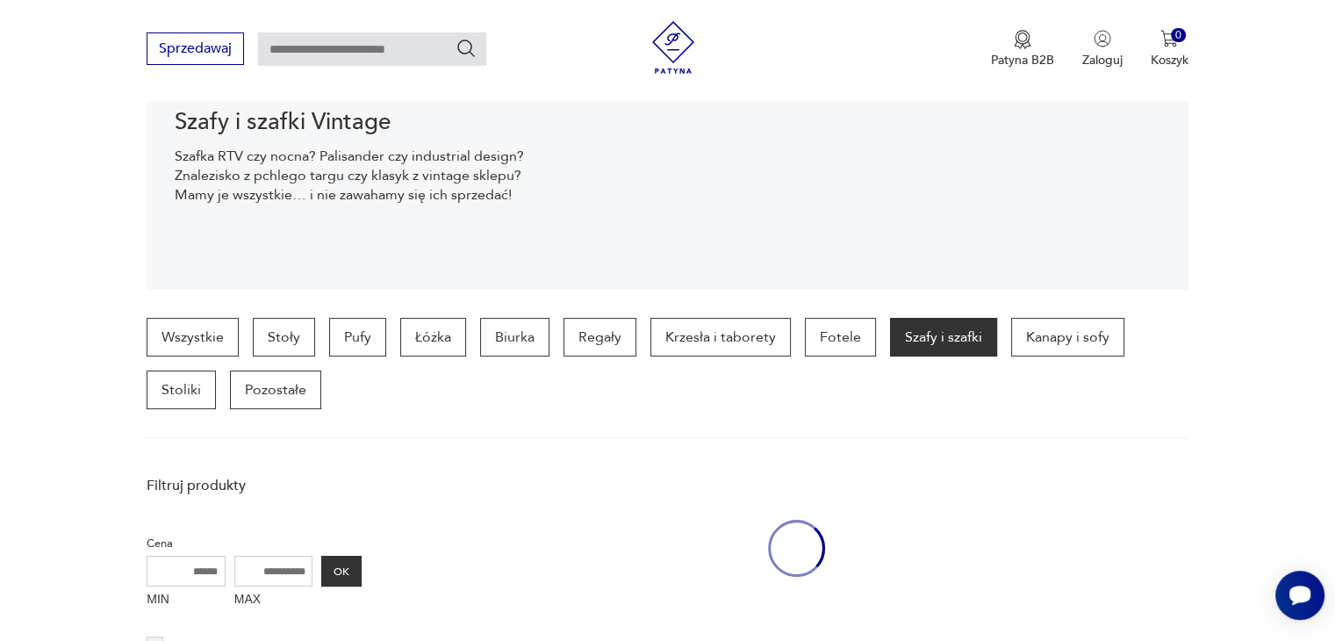
scroll to position [1856, 0]
